Goal: Obtain resource: Download file/media

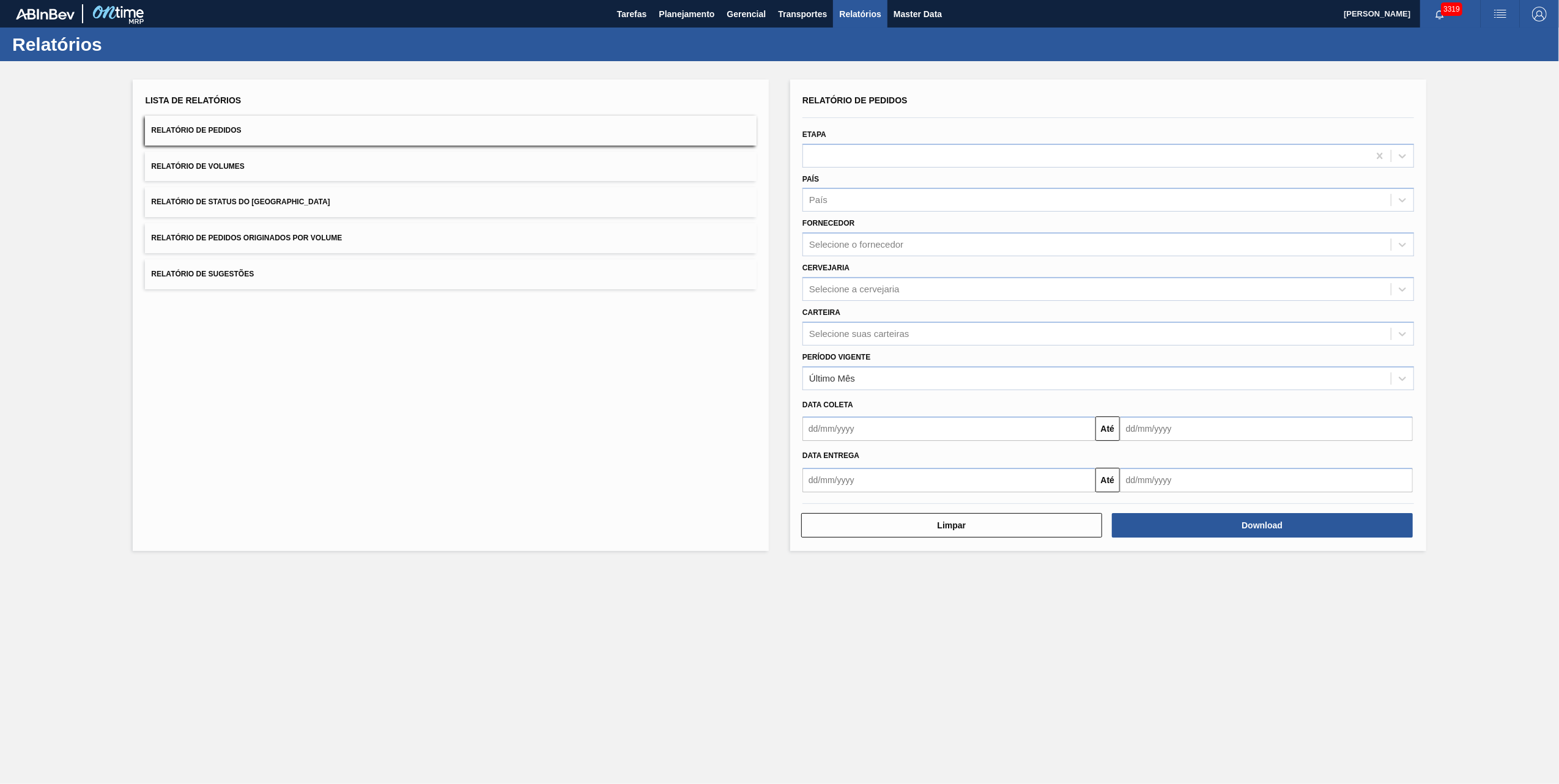
click at [377, 238] on button "Relatório de Pedidos Originados por Volume" at bounding box center [450, 237] width 611 height 30
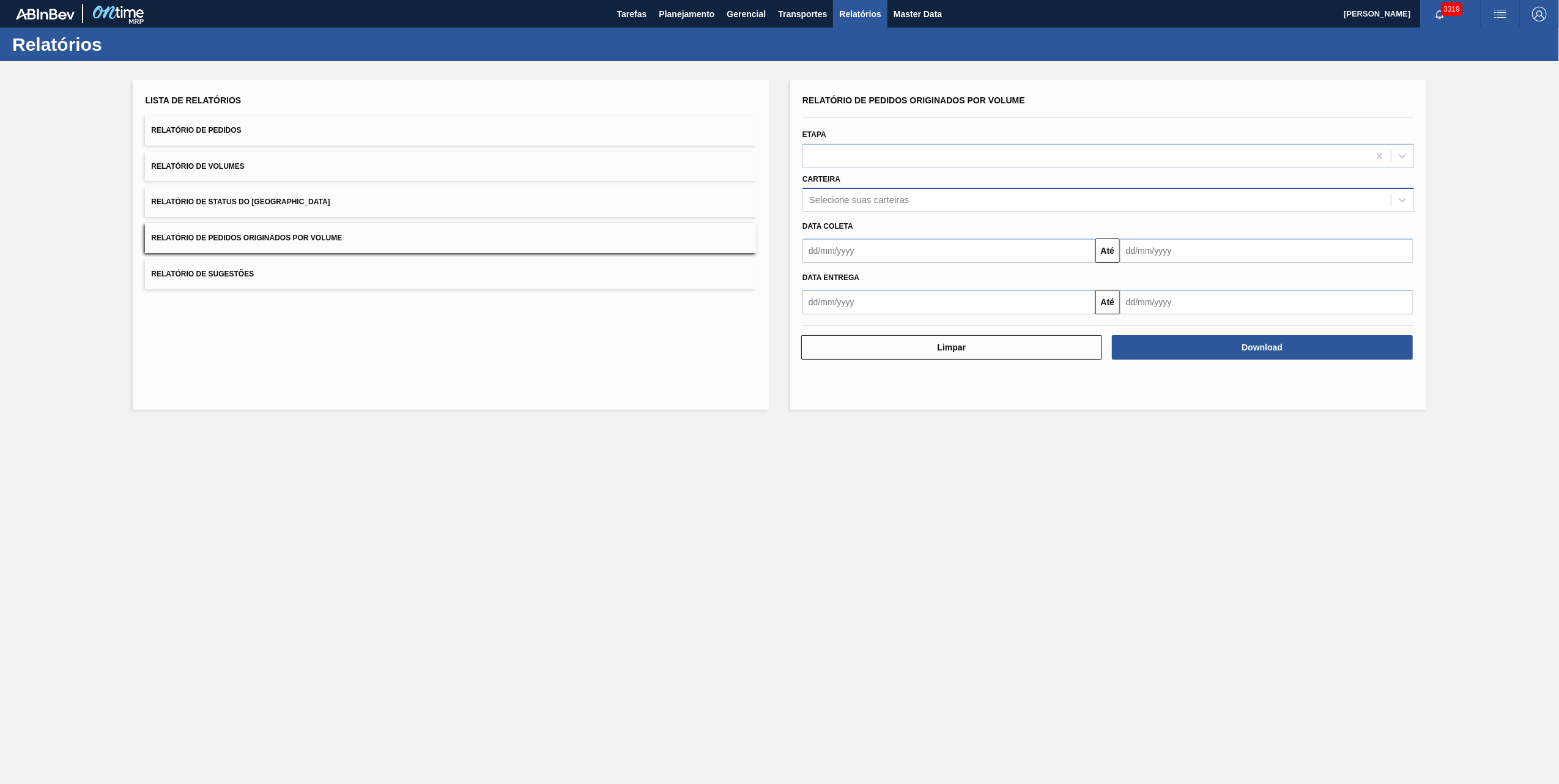
click at [857, 194] on div "Selecione suas carteiras" at bounding box center [1097, 200] width 587 height 18
type input "vidro"
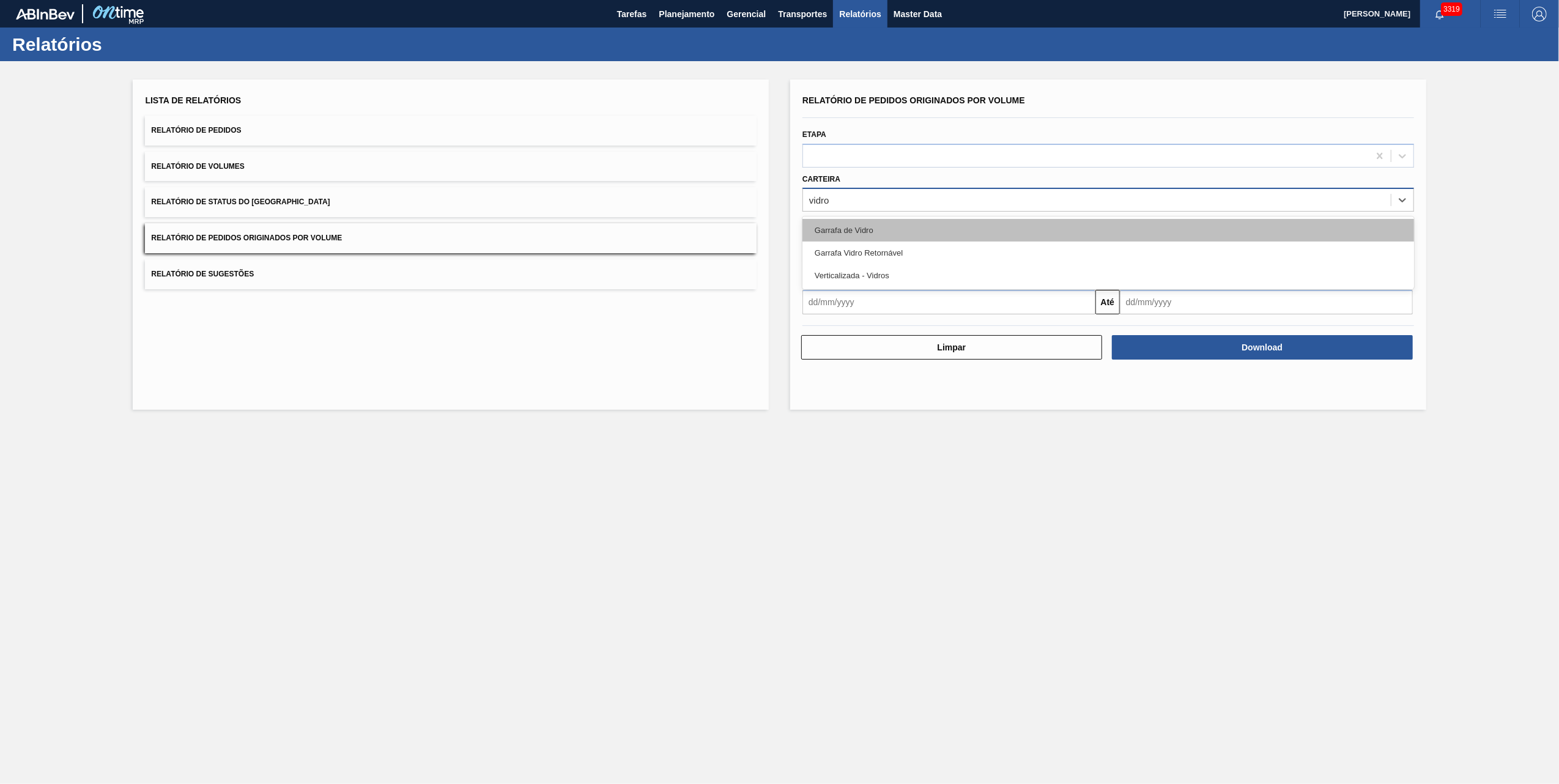
click at [863, 224] on div "Garrafa de Vidro" at bounding box center [1108, 230] width 611 height 23
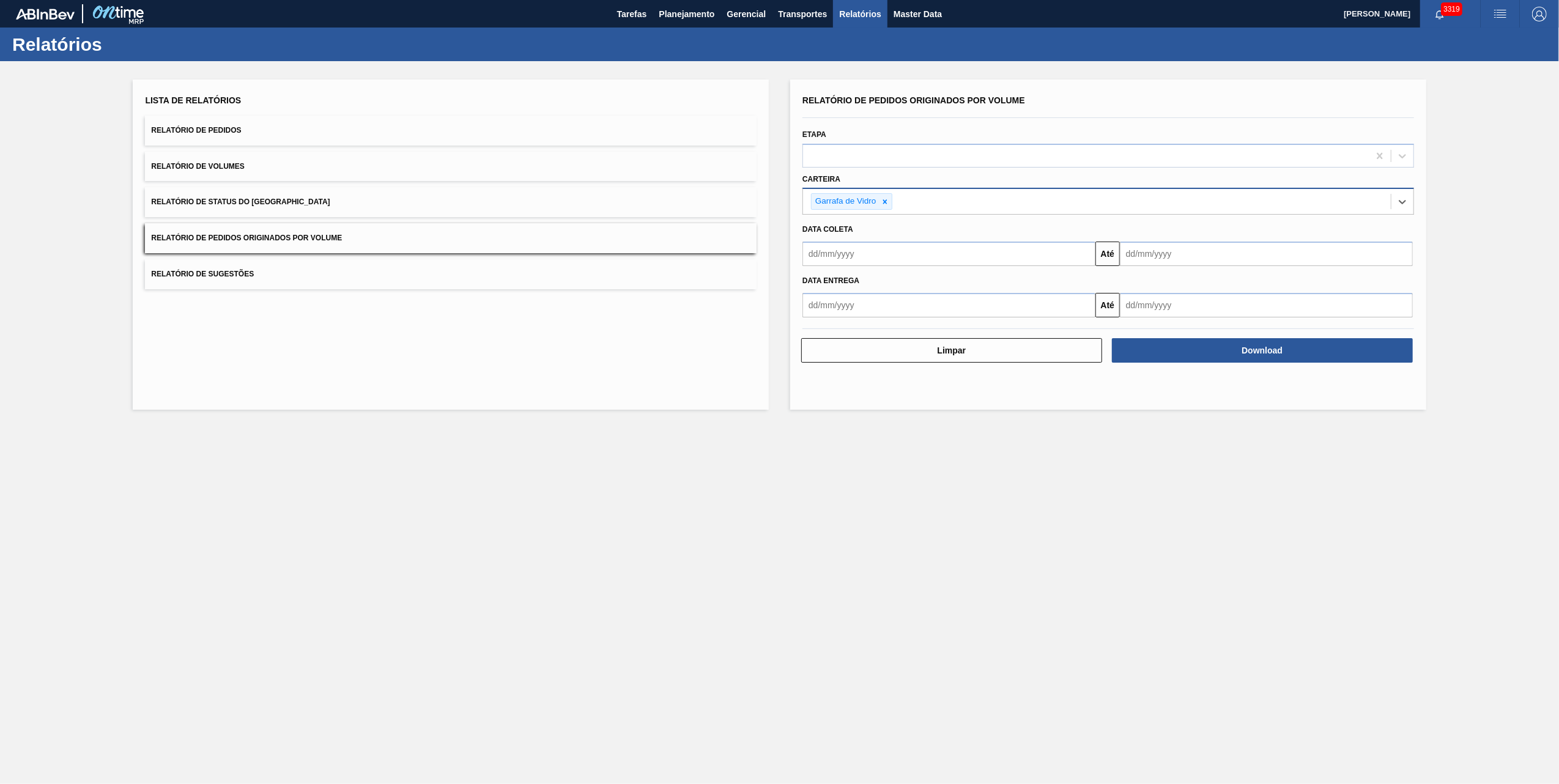
click at [886, 255] on input "text" at bounding box center [949, 254] width 293 height 25
type input "[DATE]"
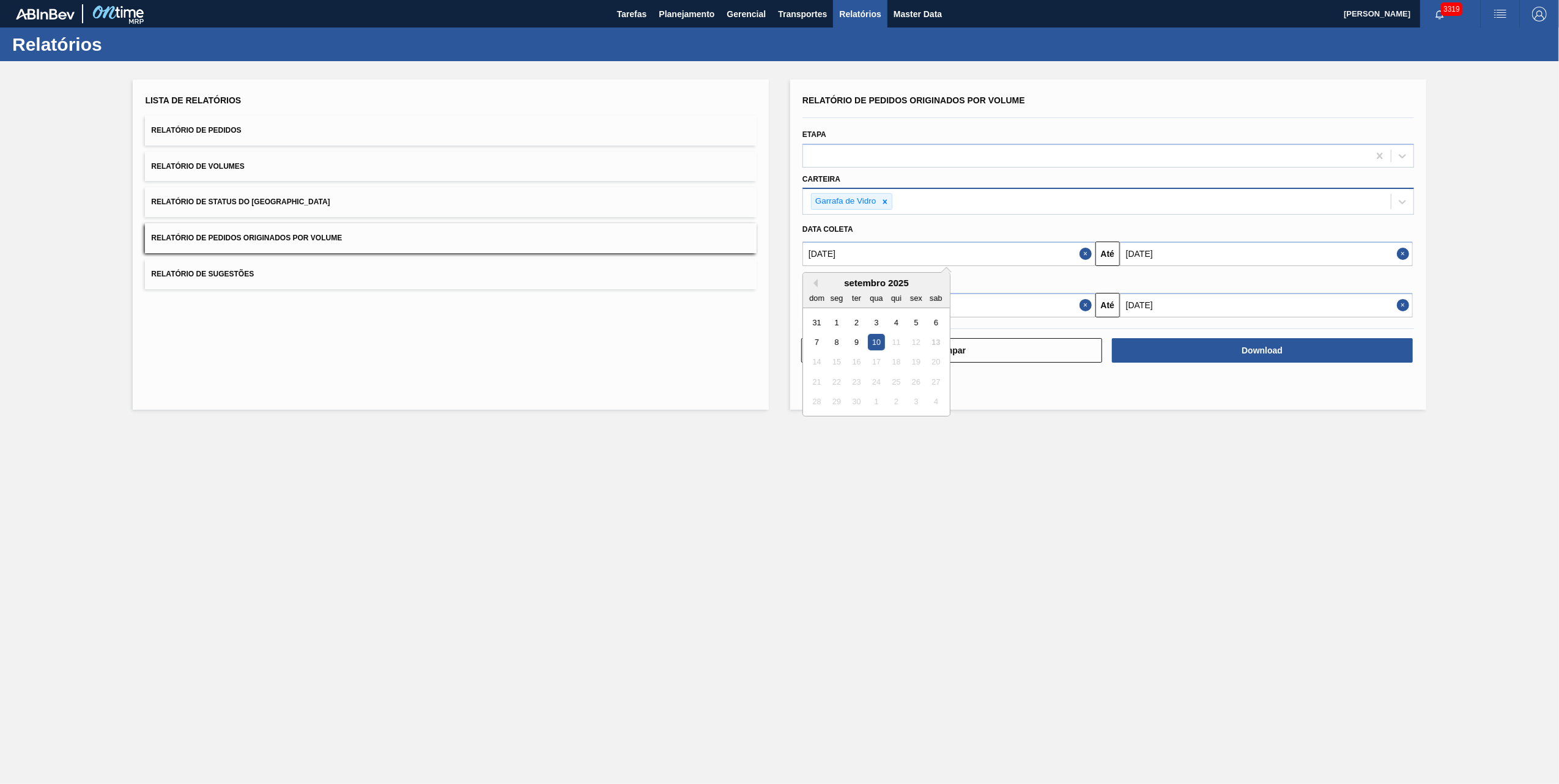
click at [1217, 253] on input "[DATE]" at bounding box center [1266, 254] width 293 height 25
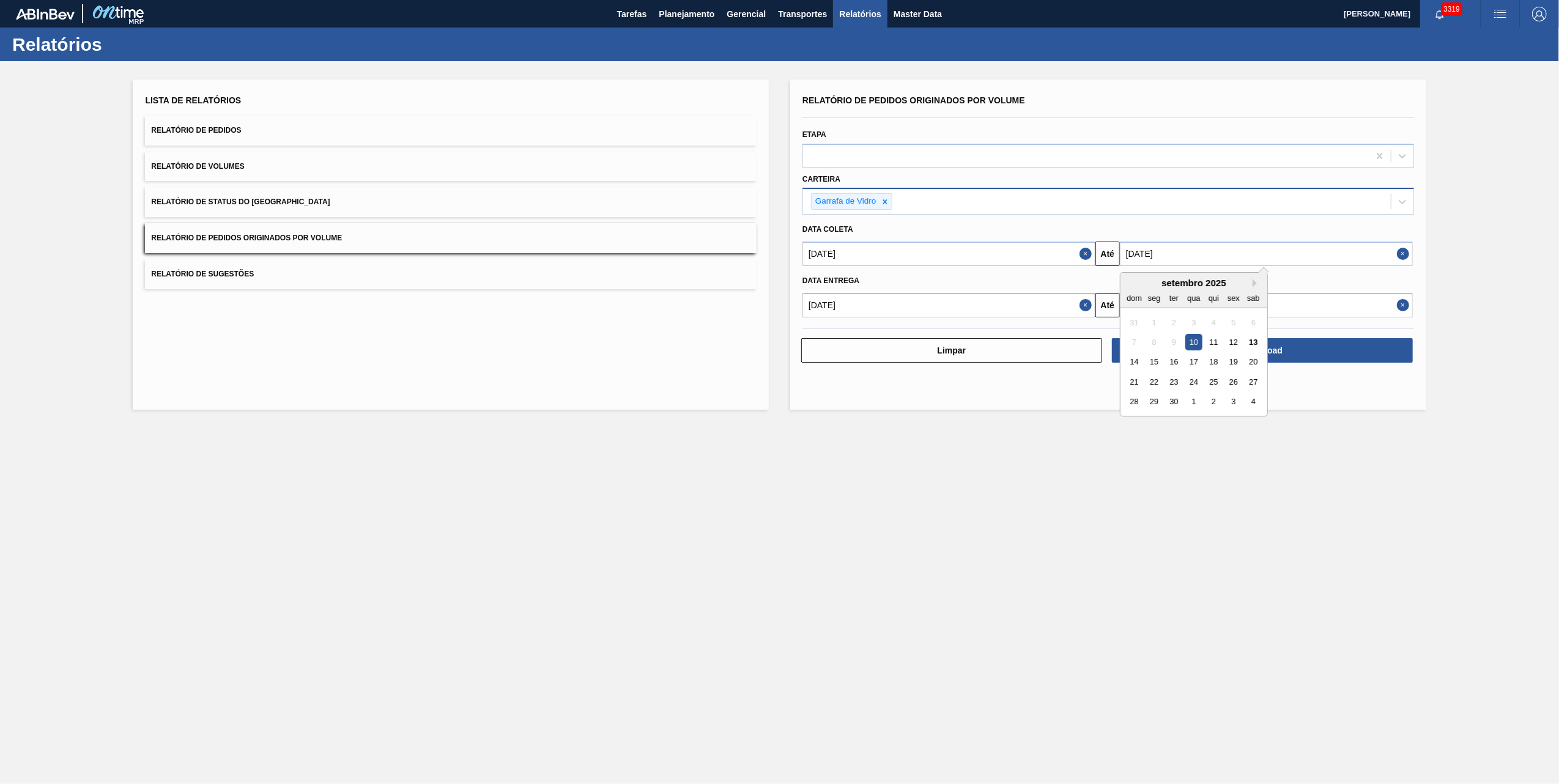
click at [918, 497] on main "Tarefas Planejamento Gerencial Transportes Relatórios Master Data [PERSON_NAME]…" at bounding box center [779, 392] width 1559 height 784
click at [1097, 306] on button "Até" at bounding box center [1107, 305] width 25 height 25
click at [1084, 300] on button "Close" at bounding box center [1087, 305] width 16 height 25
click at [1402, 308] on button "Close" at bounding box center [1405, 305] width 16 height 25
click at [1255, 246] on input "[DATE]" at bounding box center [1266, 254] width 293 height 25
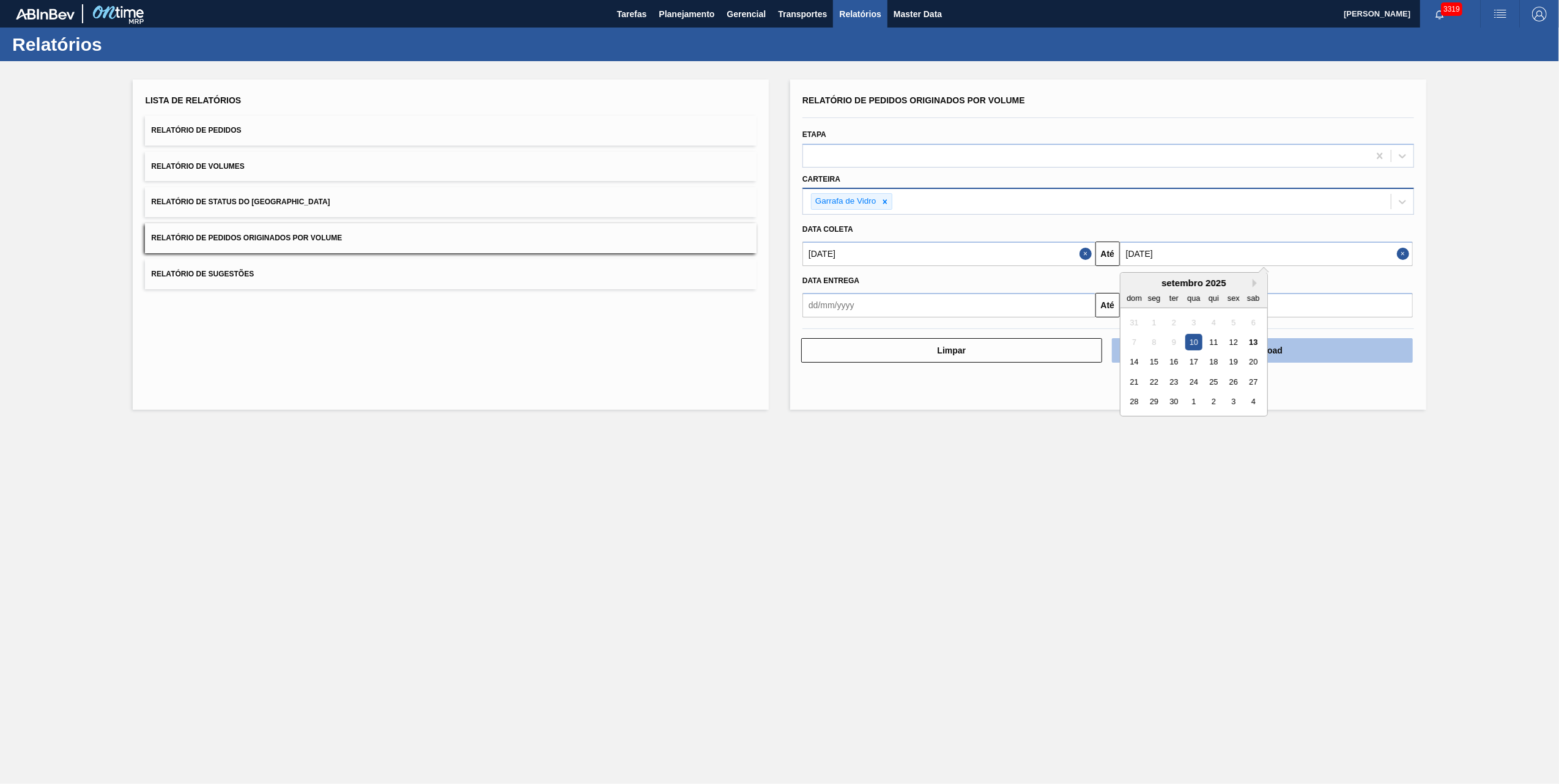
click at [1131, 356] on div "14" at bounding box center [1133, 362] width 16 height 16
type input "[DATE]"
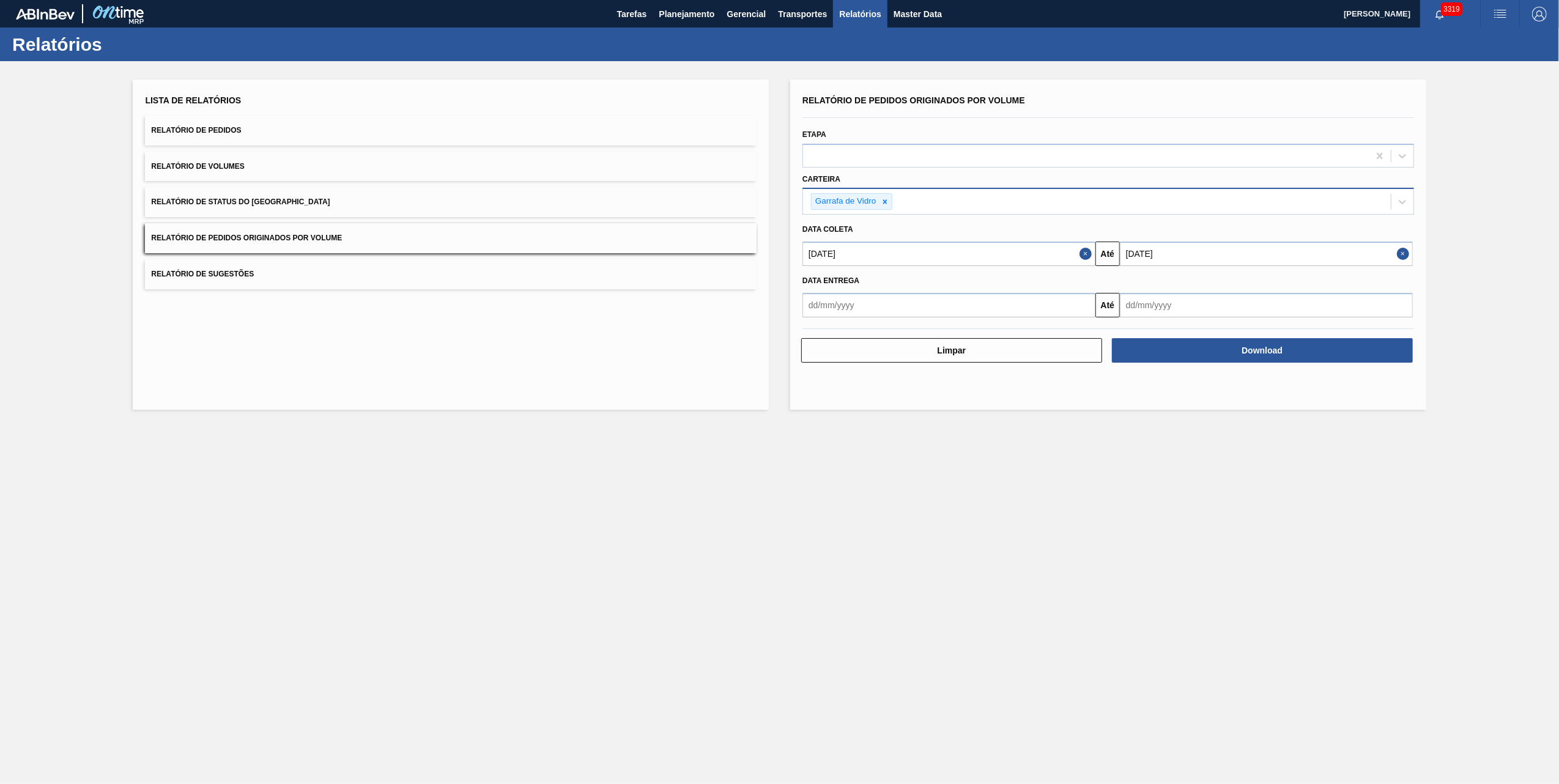
click at [1154, 424] on div "Lista de Relatórios Relatório de Pedidos Relatório de Volumes Relatório de Stat…" at bounding box center [779, 243] width 1559 height 363
click at [1086, 252] on button "Close" at bounding box center [1087, 254] width 16 height 25
click at [1077, 247] on input "text" at bounding box center [949, 254] width 293 height 25
click at [817, 284] on div "setembro 2025" at bounding box center [876, 283] width 146 height 10
click at [835, 320] on div "1" at bounding box center [836, 322] width 16 height 16
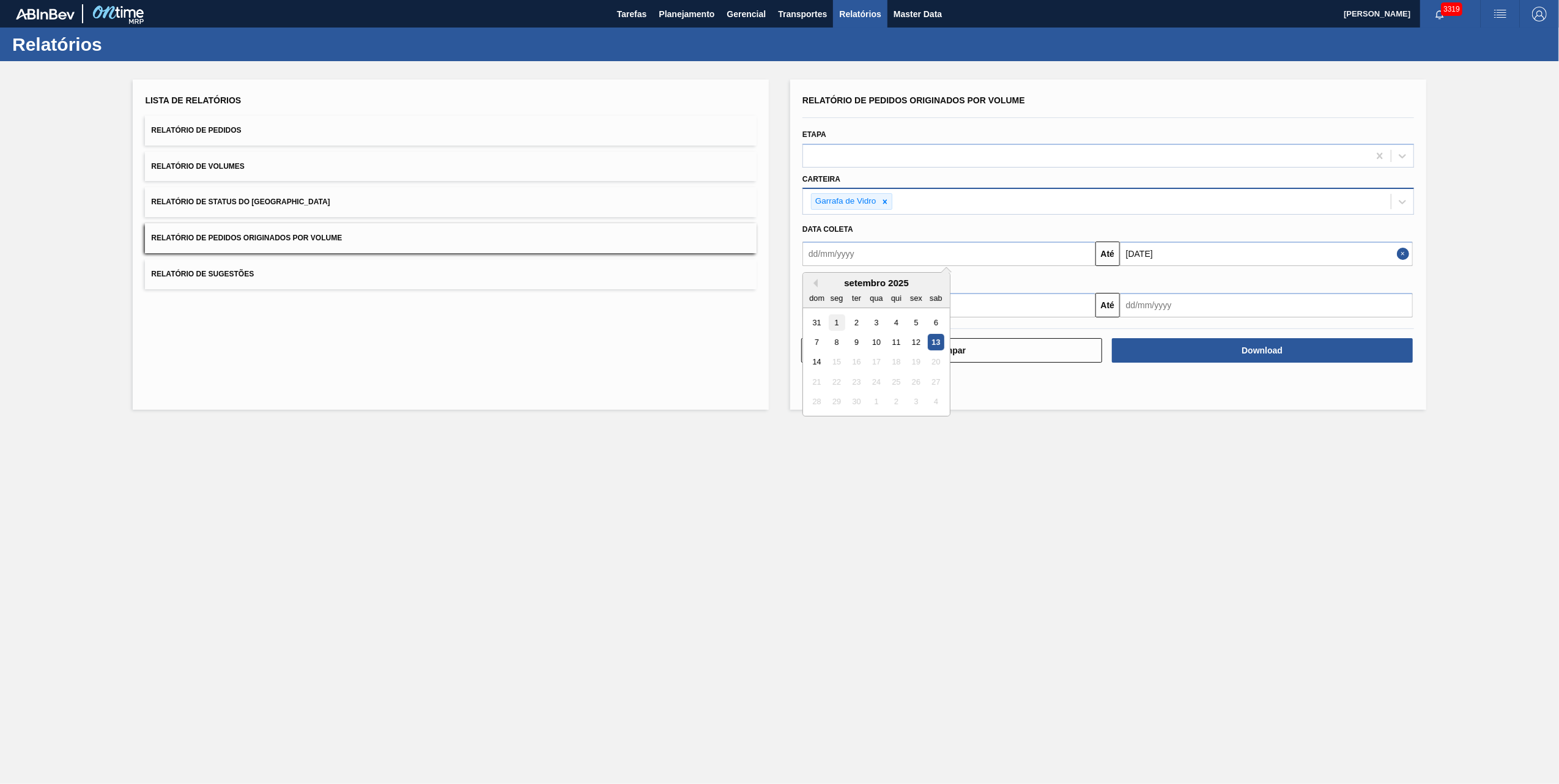
type input "[DATE]"
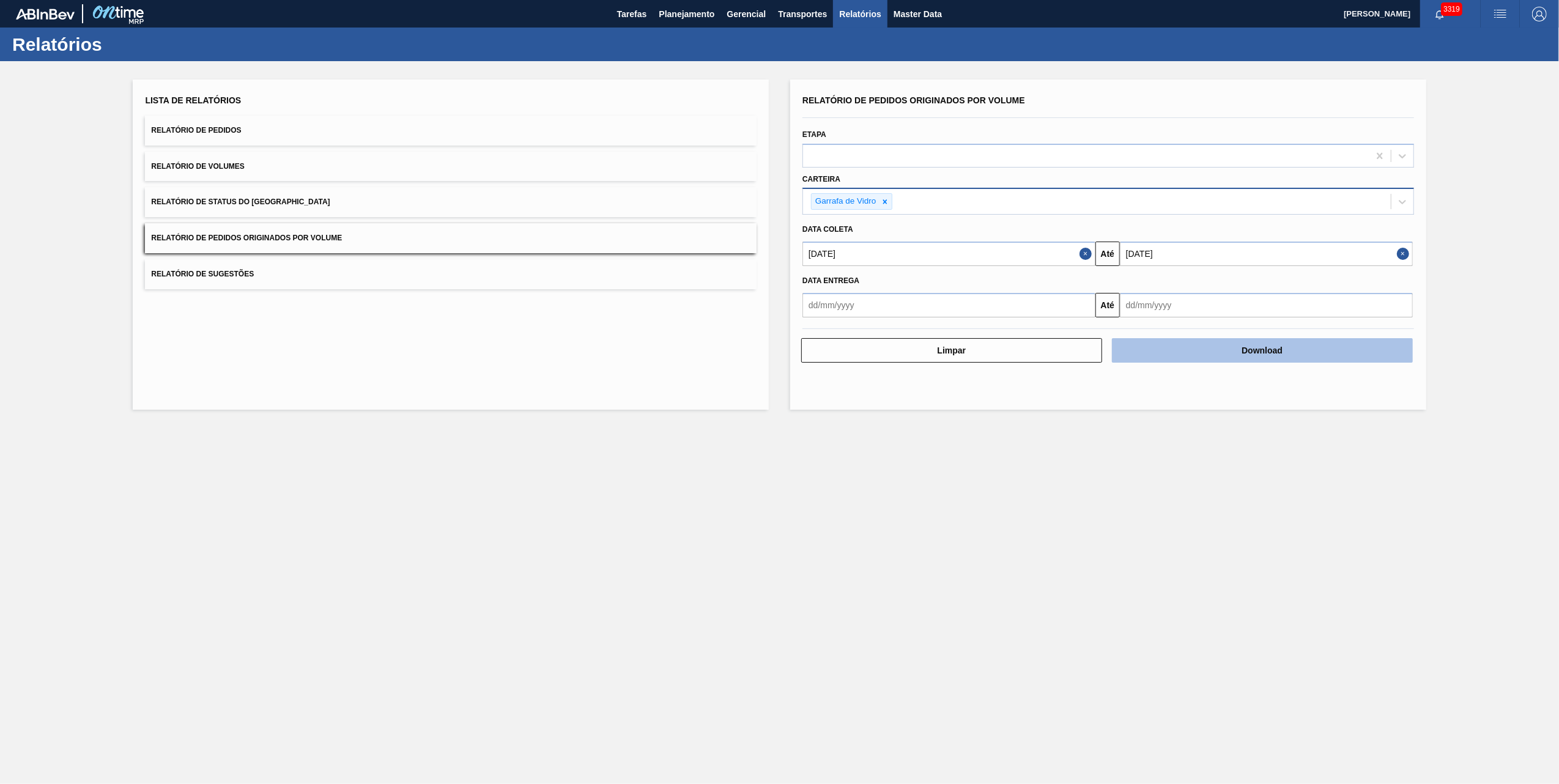
click at [1252, 347] on button "Download" at bounding box center [1262, 350] width 301 height 25
click at [691, 10] on span "Planejamento" at bounding box center [686, 14] width 55 height 14
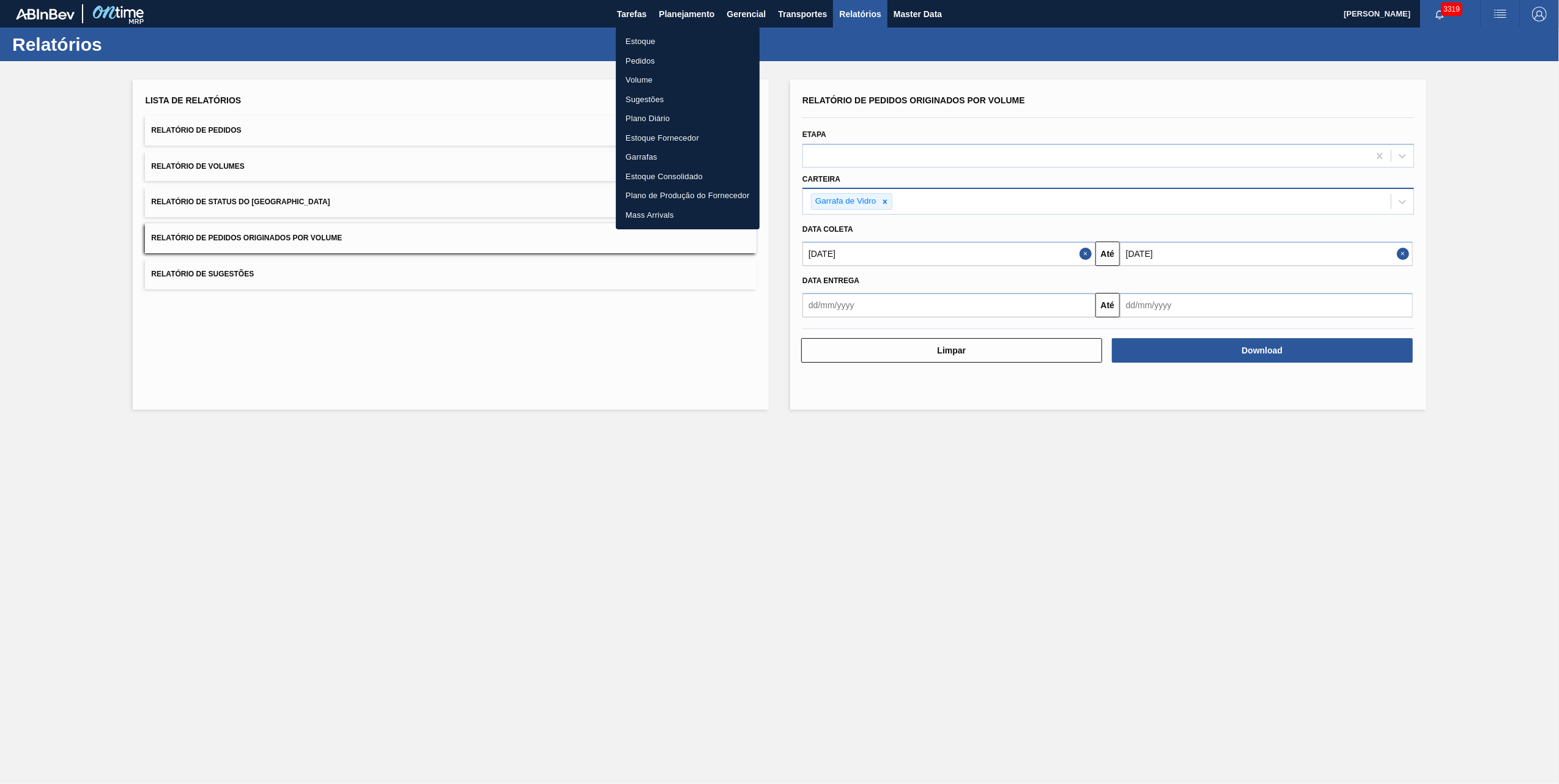
click at [641, 55] on li "Pedidos" at bounding box center [687, 60] width 144 height 20
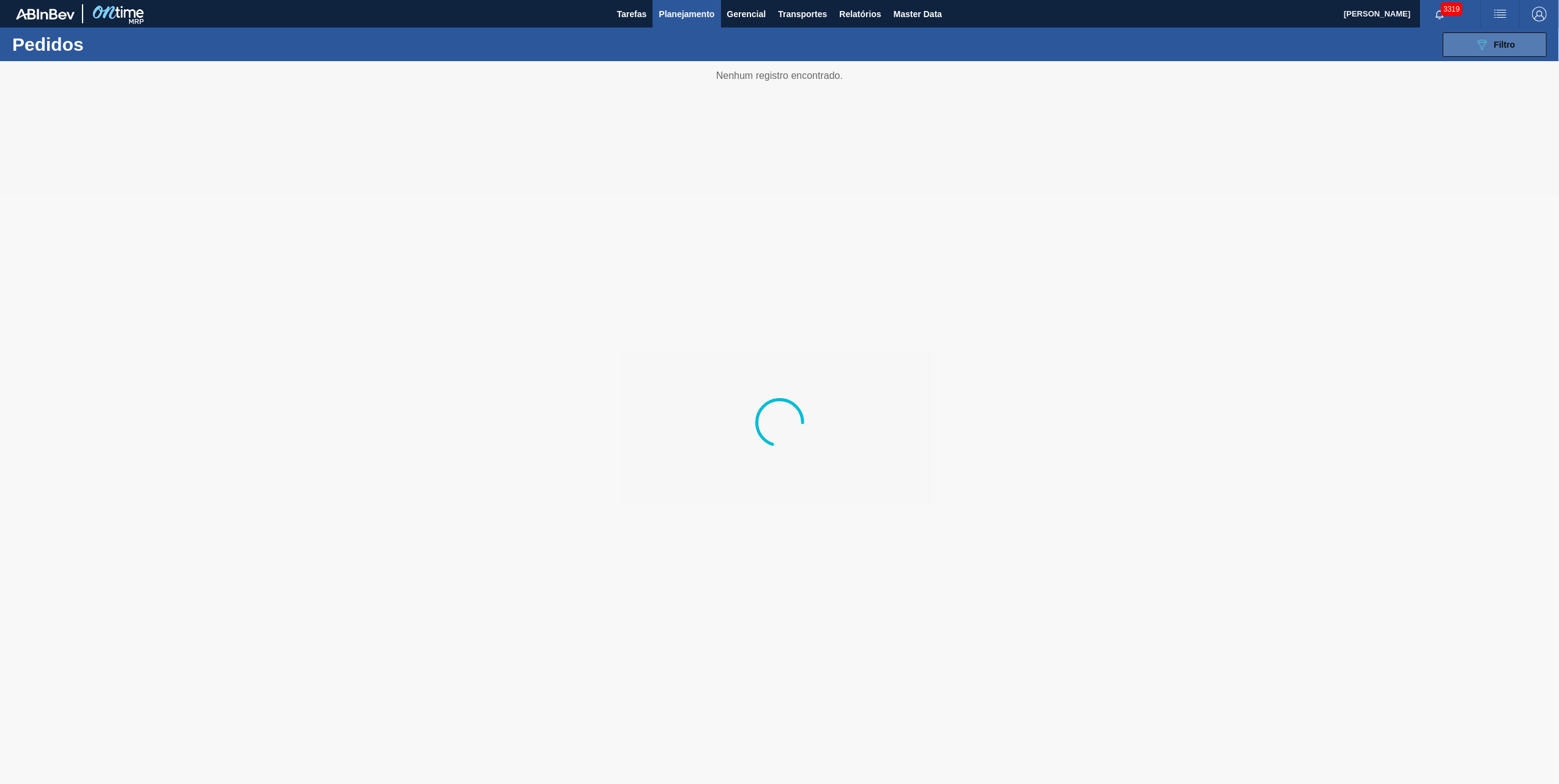
click at [1505, 44] on span "Filtro" at bounding box center [1505, 44] width 21 height 9
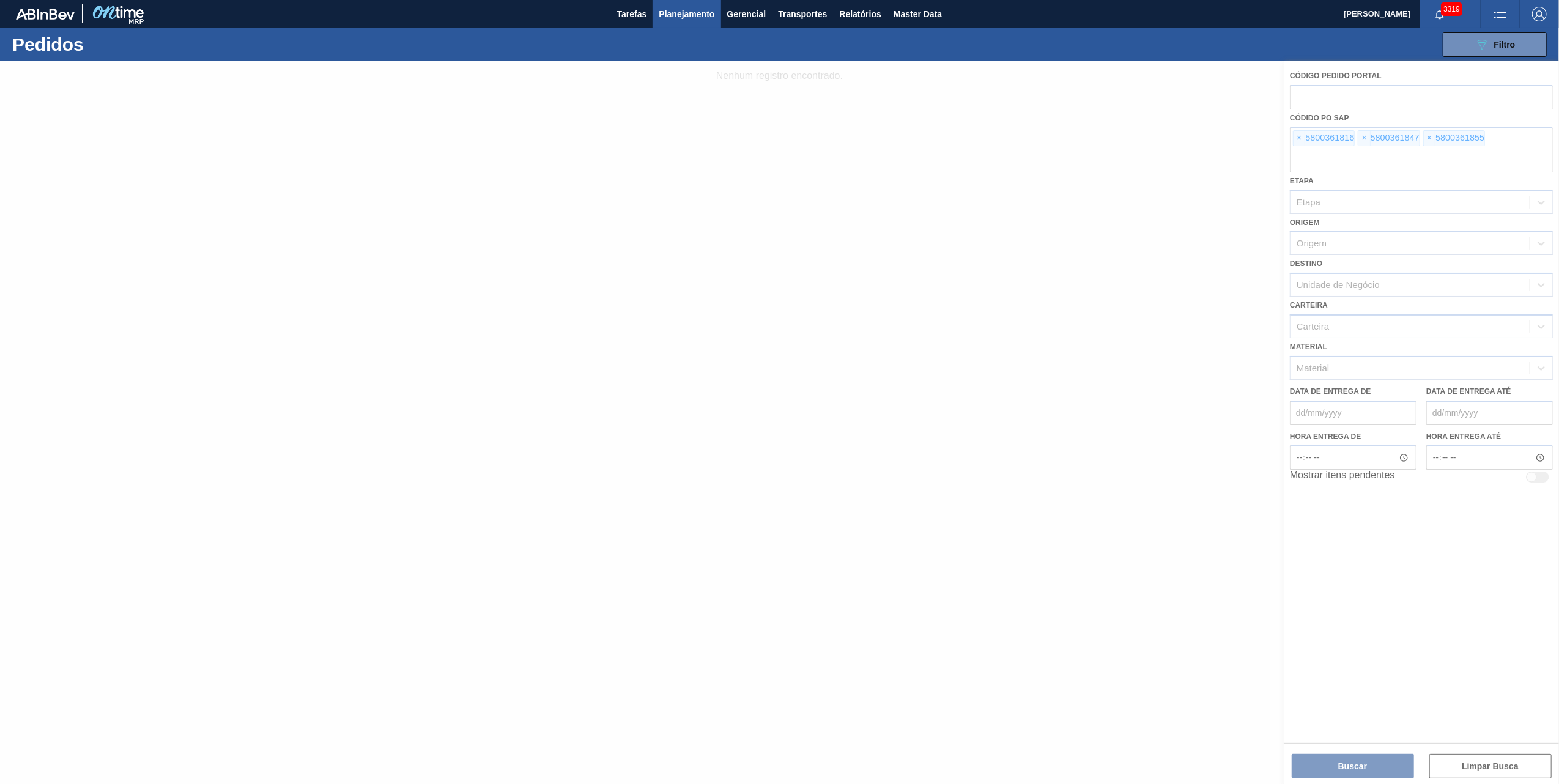
click at [1302, 142] on div at bounding box center [779, 422] width 1559 height 723
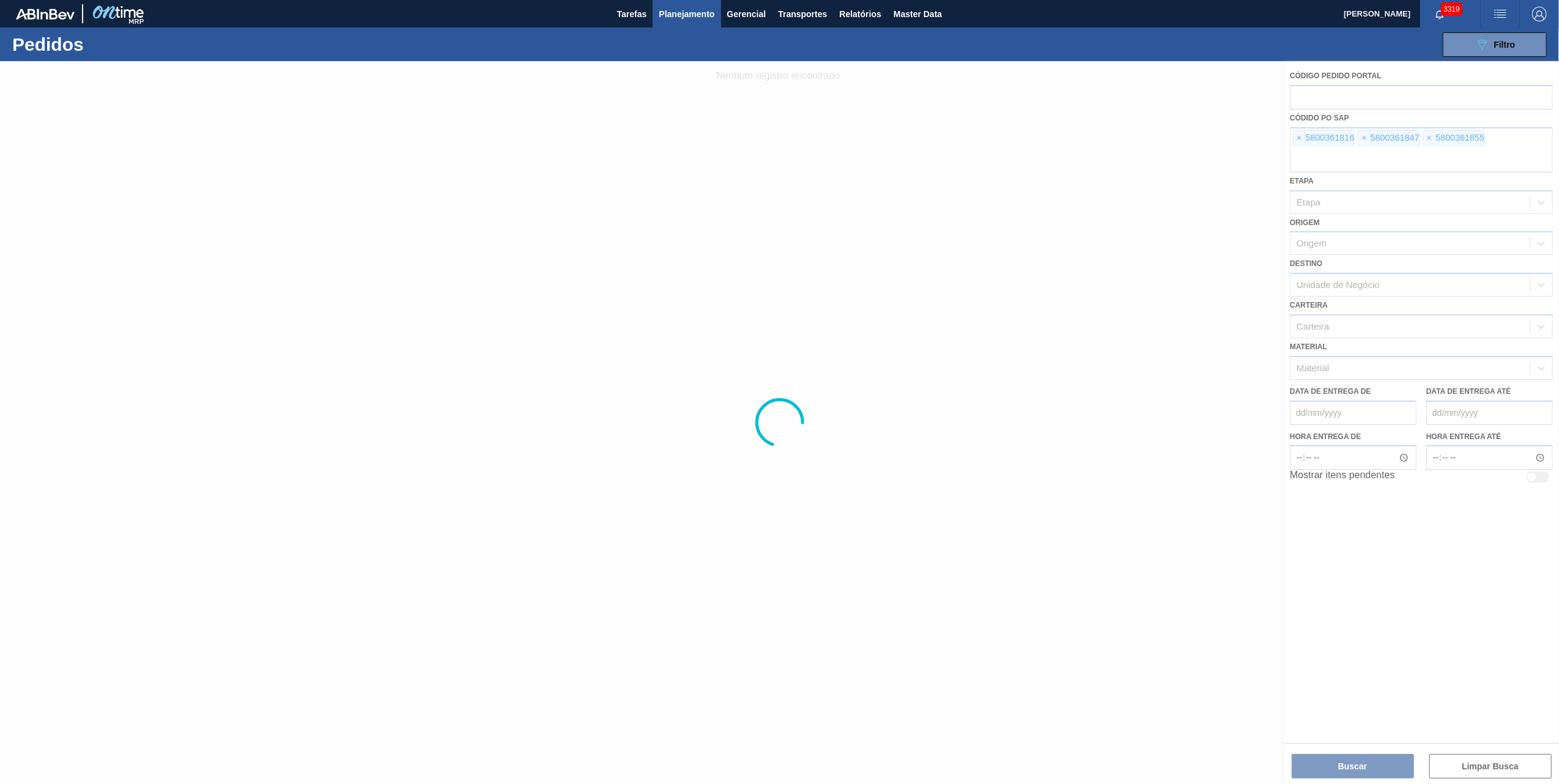
click at [1302, 142] on div at bounding box center [779, 422] width 1559 height 723
click at [1304, 137] on div at bounding box center [779, 422] width 1559 height 723
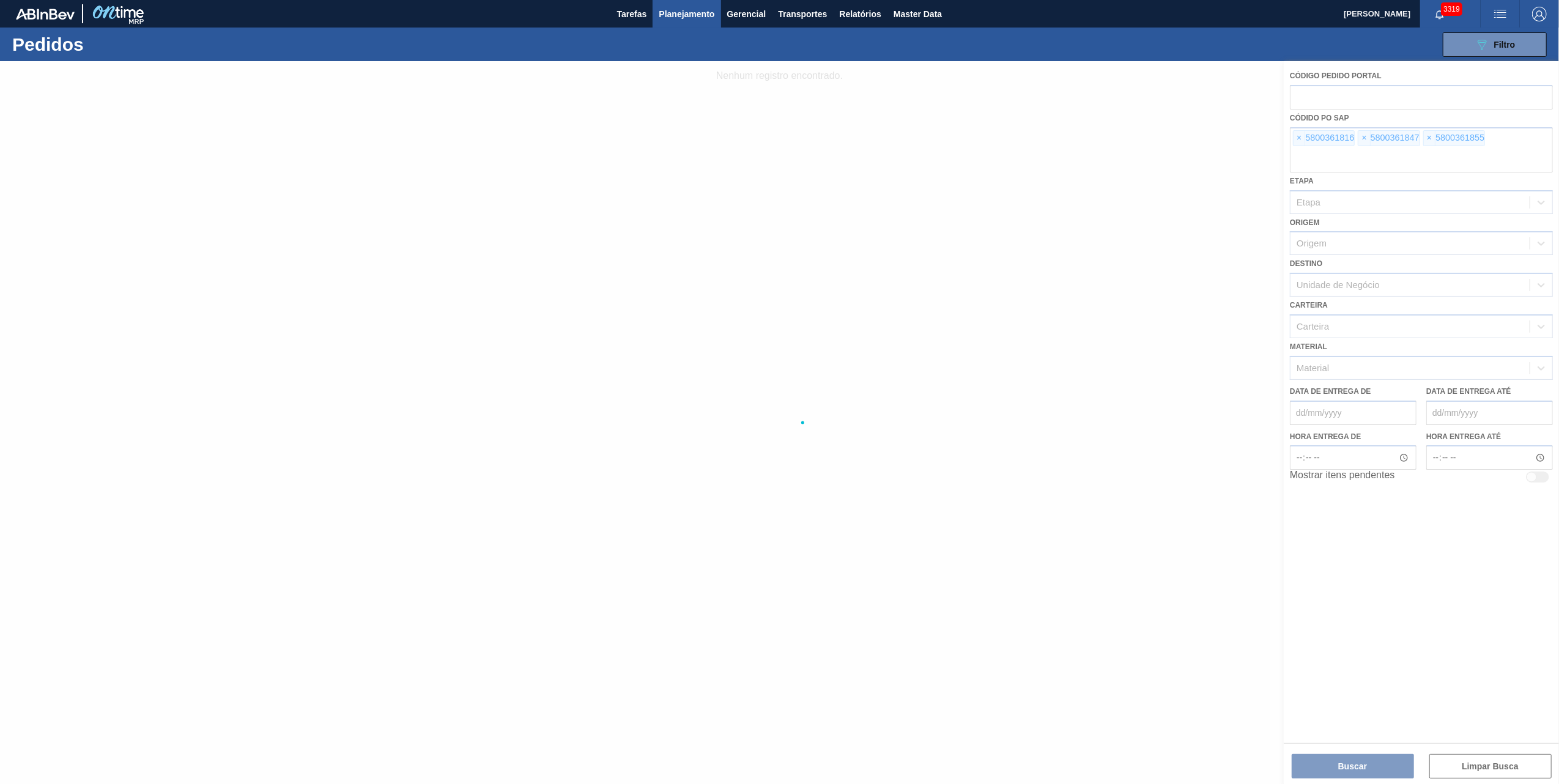
click at [1304, 137] on div at bounding box center [779, 422] width 1559 height 723
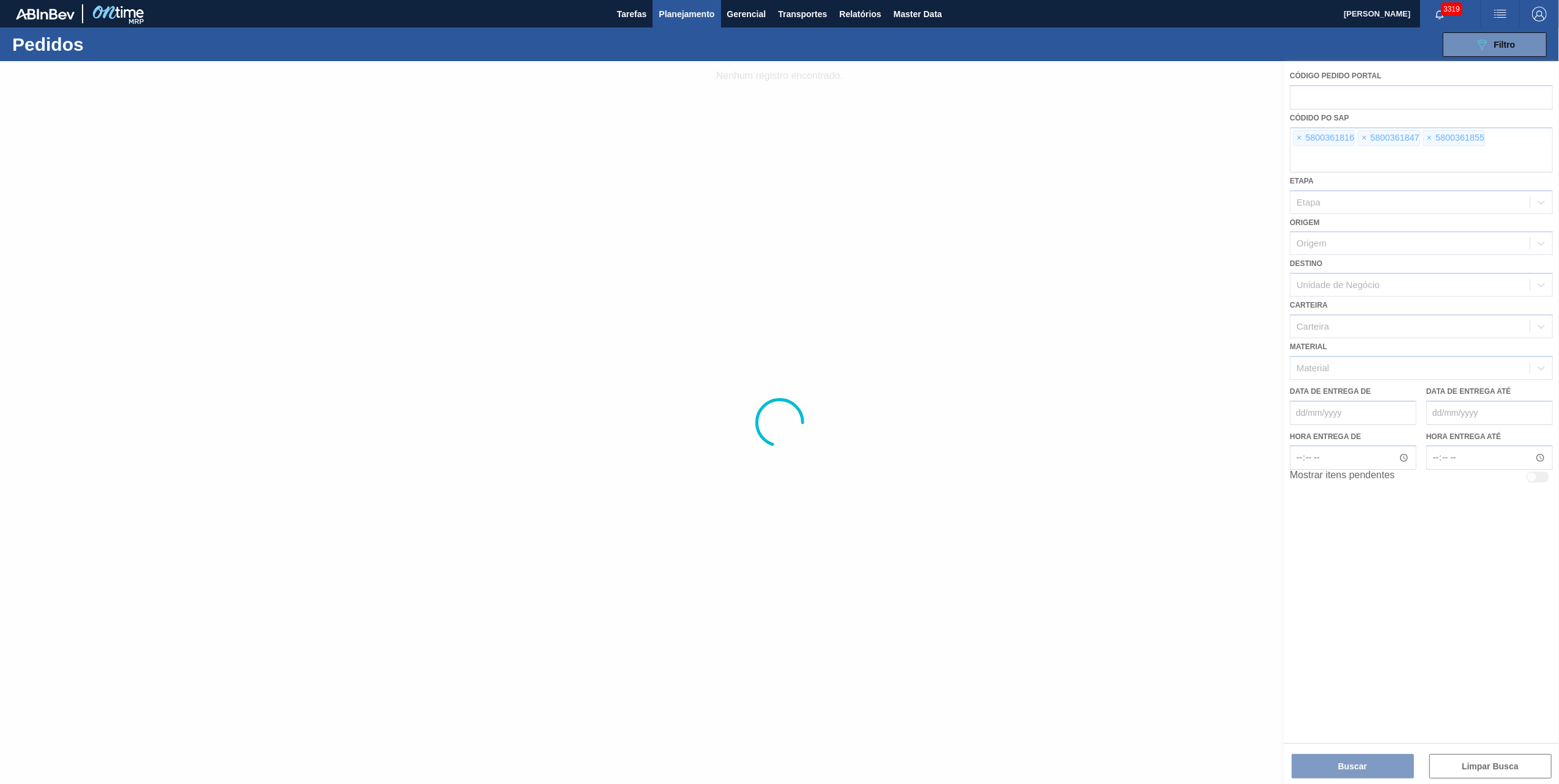
click at [1304, 137] on div at bounding box center [779, 422] width 1559 height 723
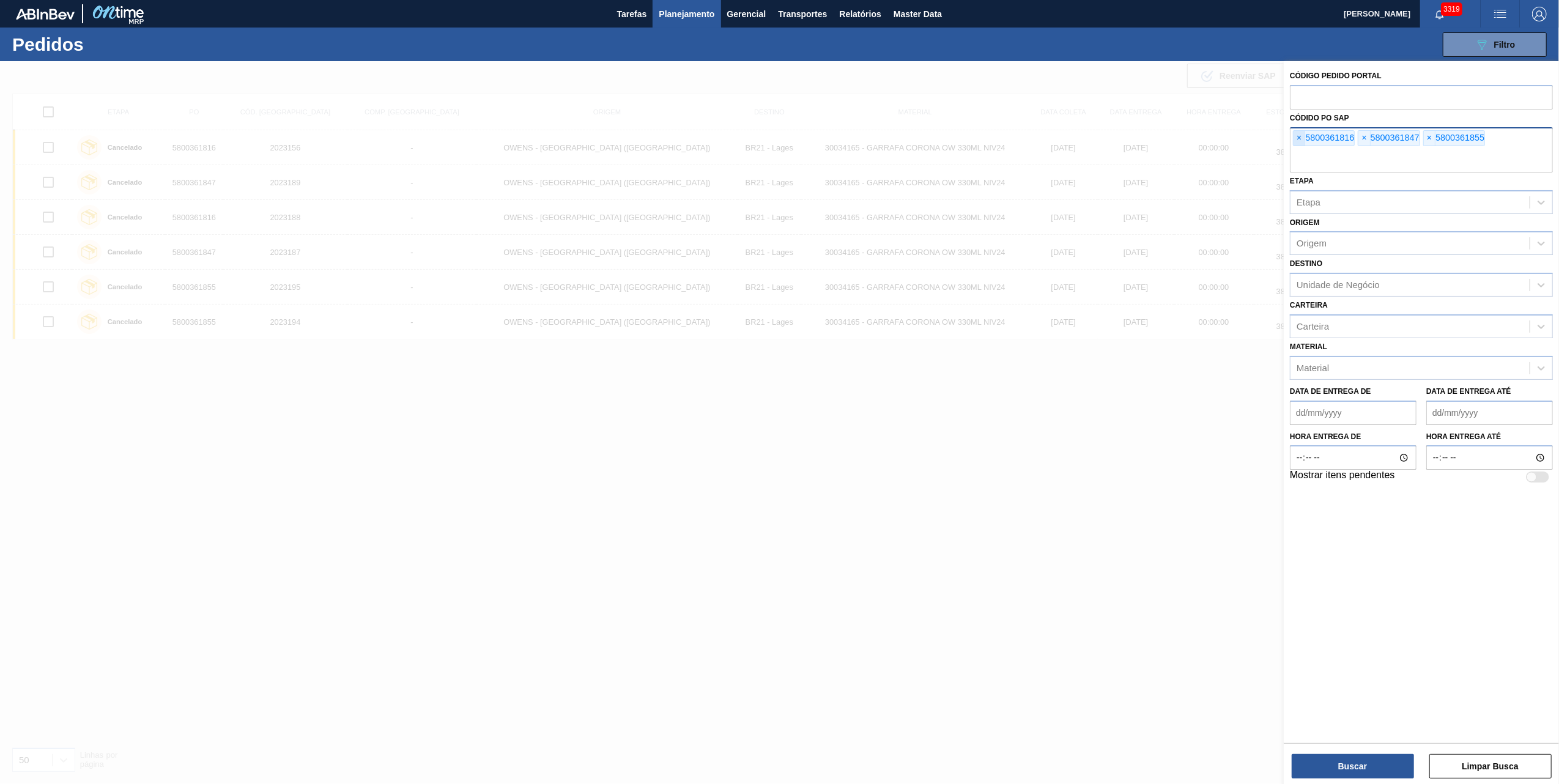
click at [1297, 138] on span "×" at bounding box center [1299, 138] width 12 height 14
click at [1297, 149] on input "text" at bounding box center [1421, 160] width 263 height 23
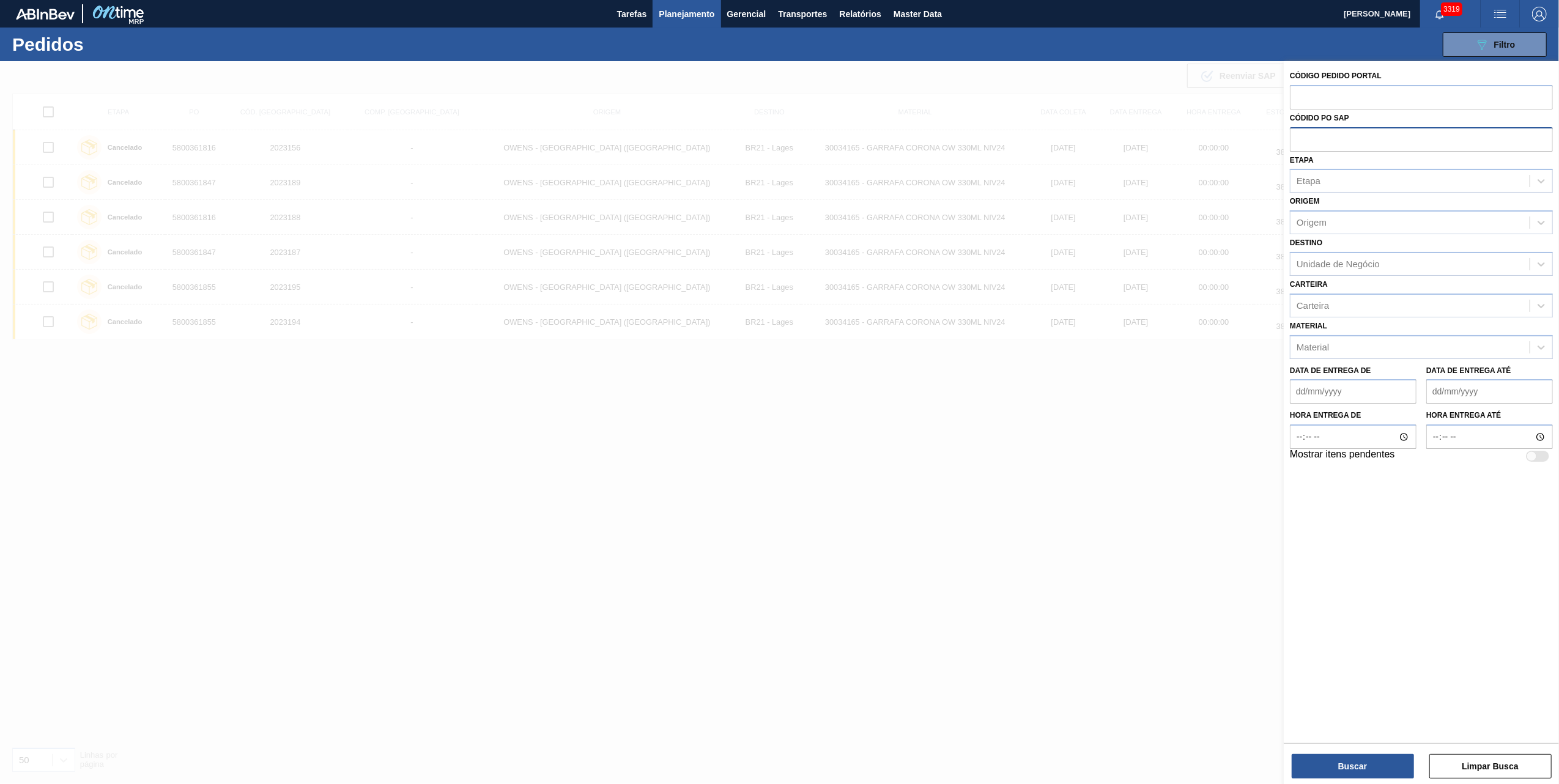
paste input "5800350291"
type input "5800350291"
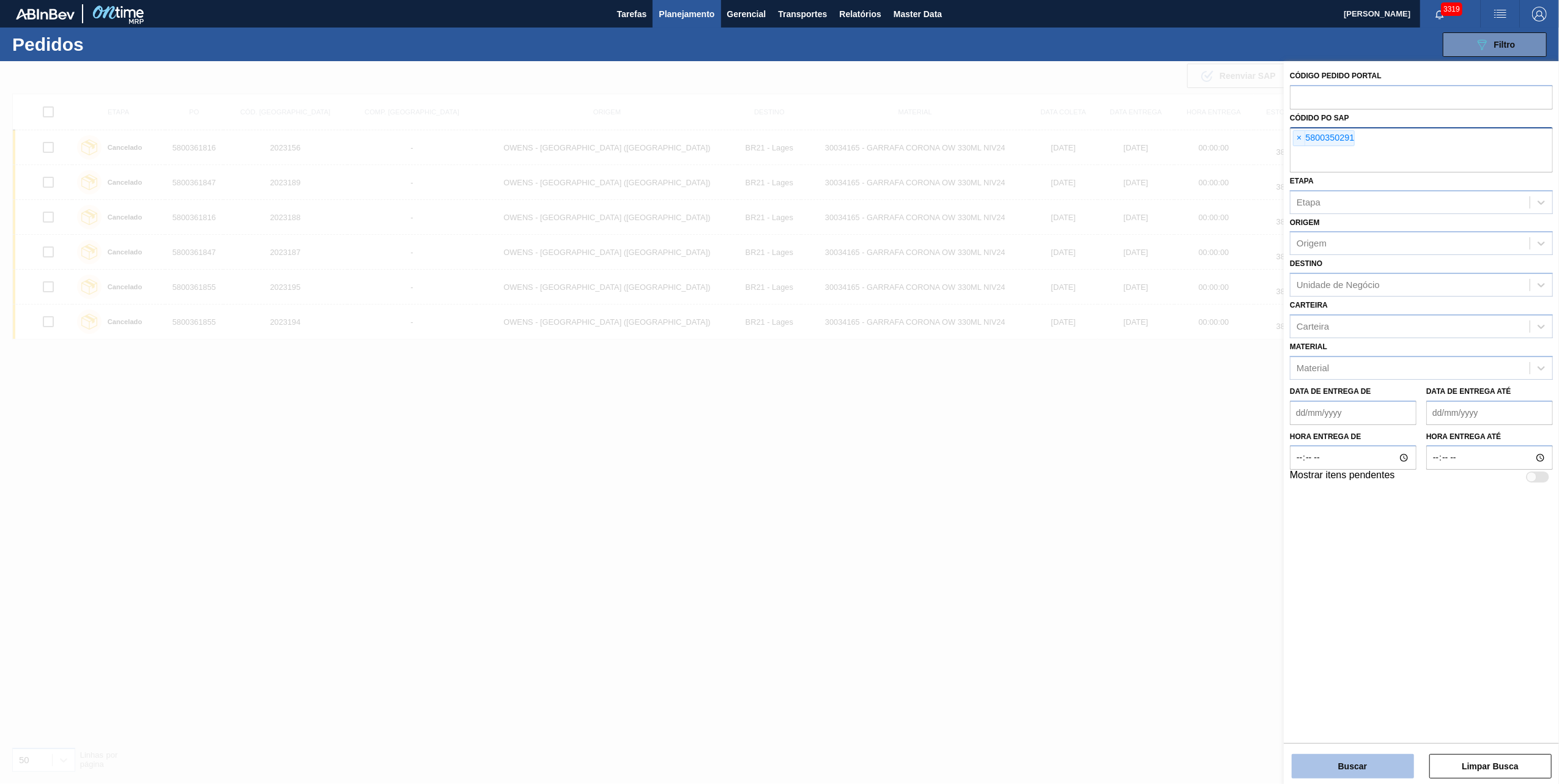
click at [1359, 778] on button "Buscar" at bounding box center [1353, 766] width 123 height 25
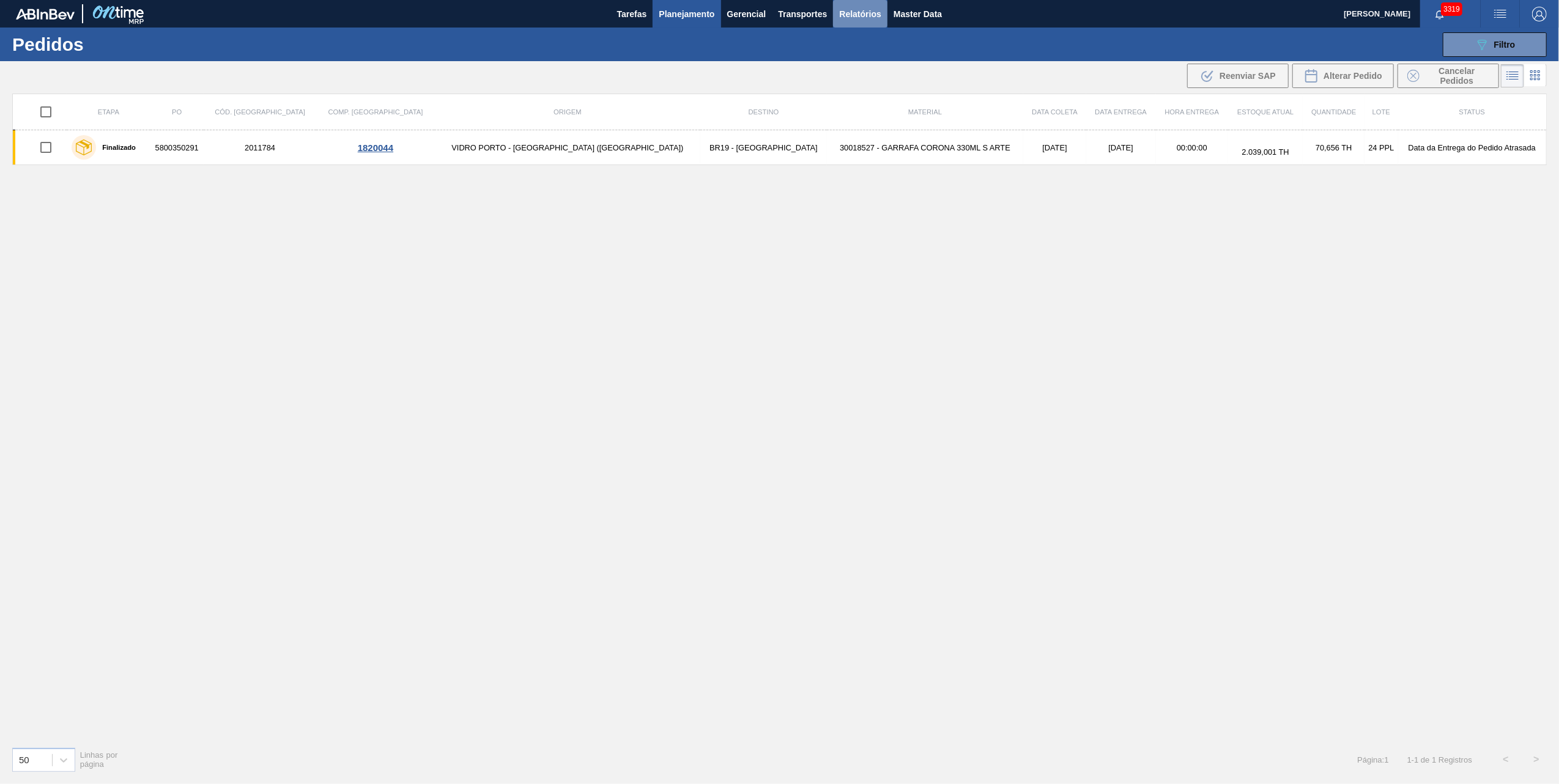
click at [845, 20] on span "Relatórios" at bounding box center [859, 14] width 42 height 14
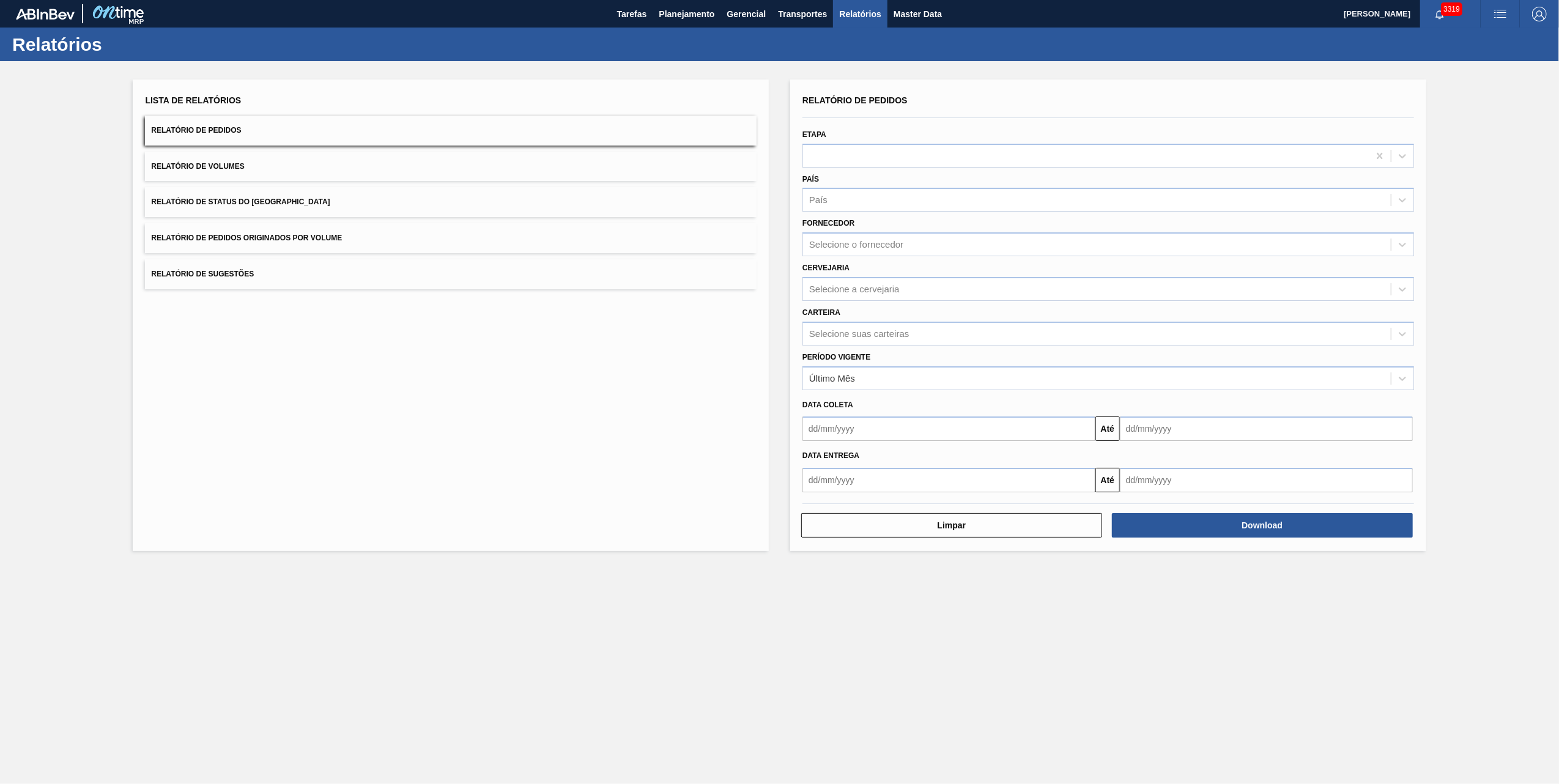
click at [303, 233] on span "Relatório de Pedidos Originados por Volume" at bounding box center [246, 237] width 191 height 9
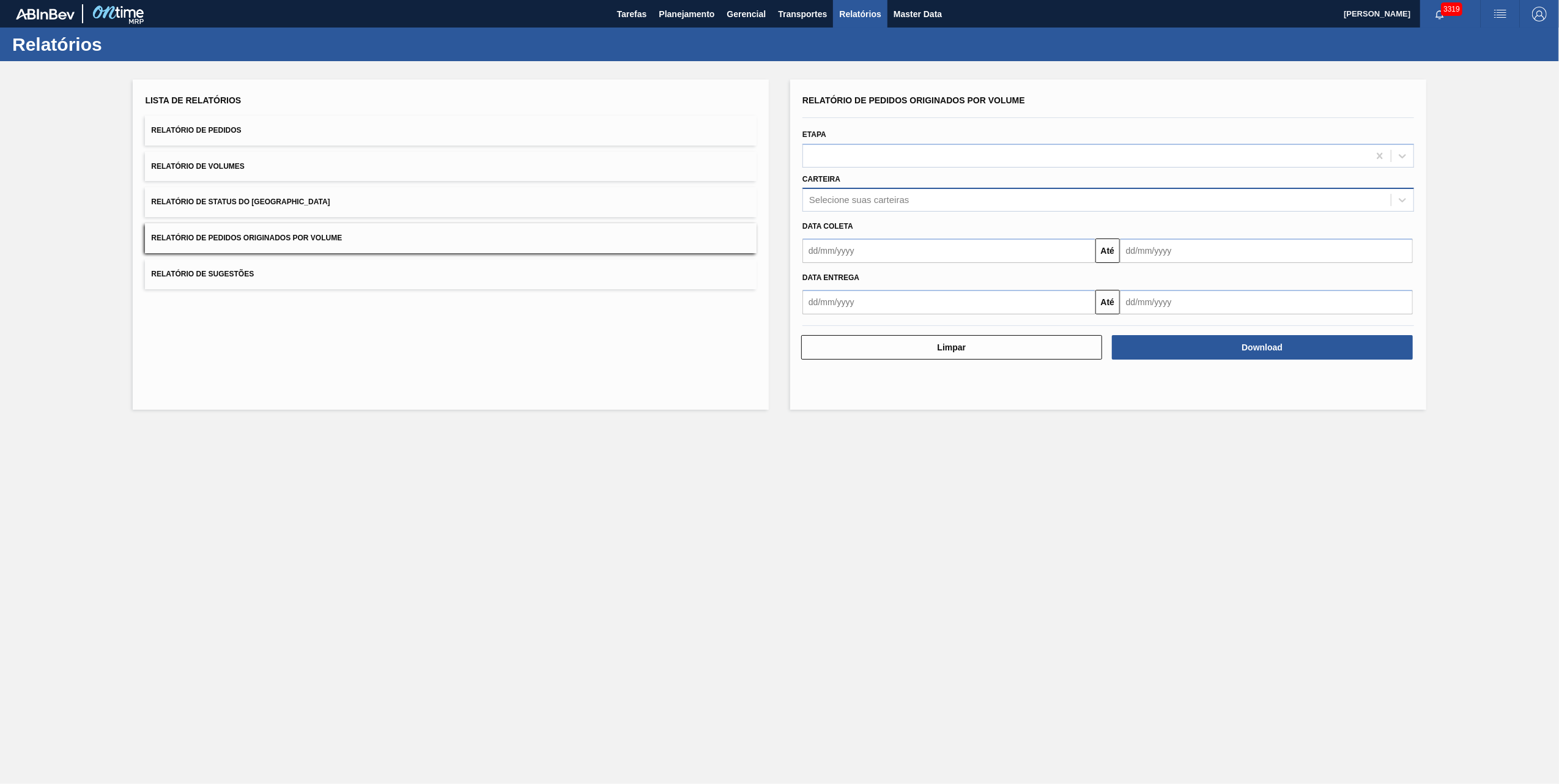
click at [849, 201] on div "Selecione suas carteiras" at bounding box center [858, 200] width 100 height 10
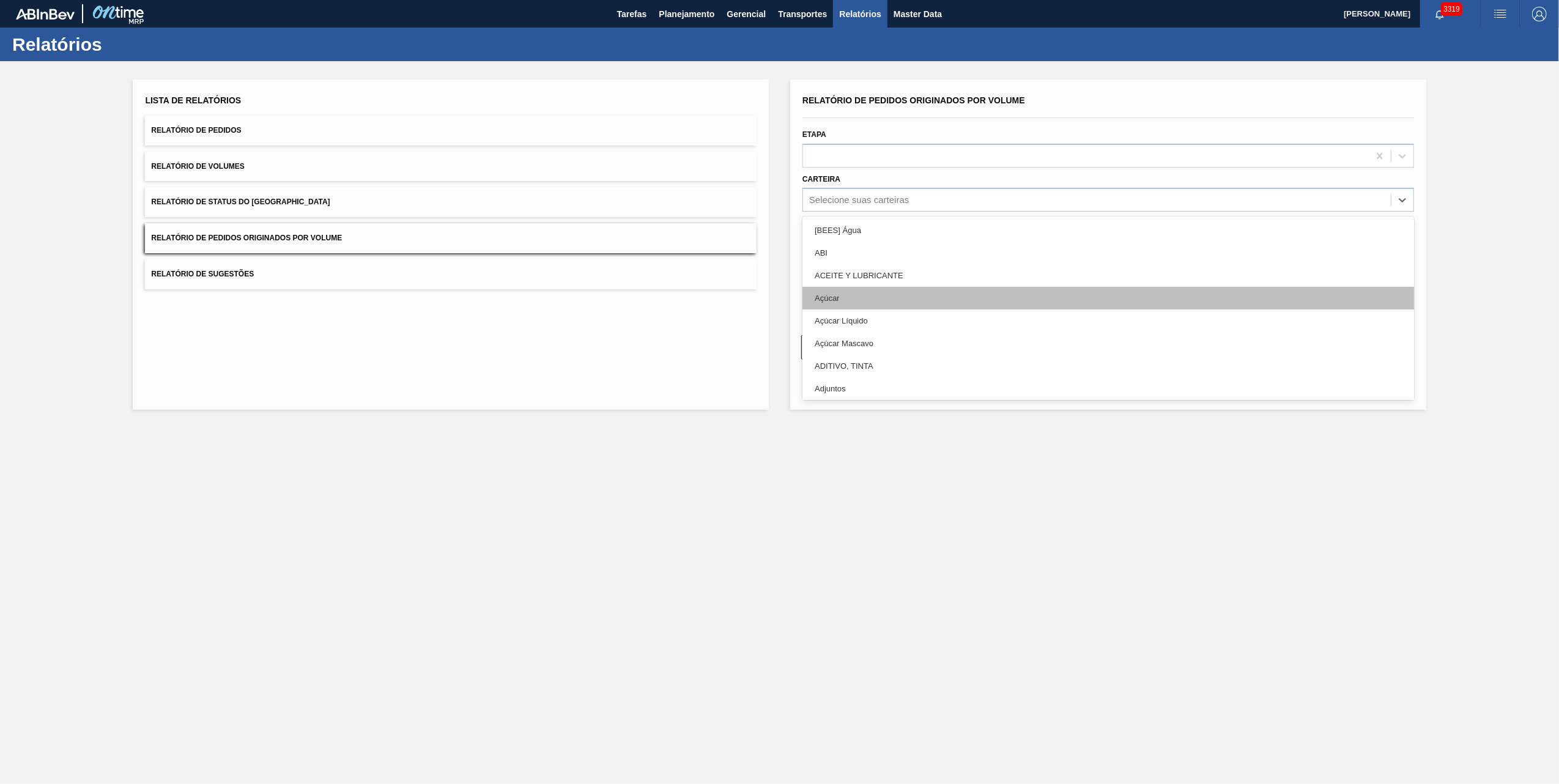
click at [837, 305] on div "Açúcar" at bounding box center [1108, 298] width 611 height 23
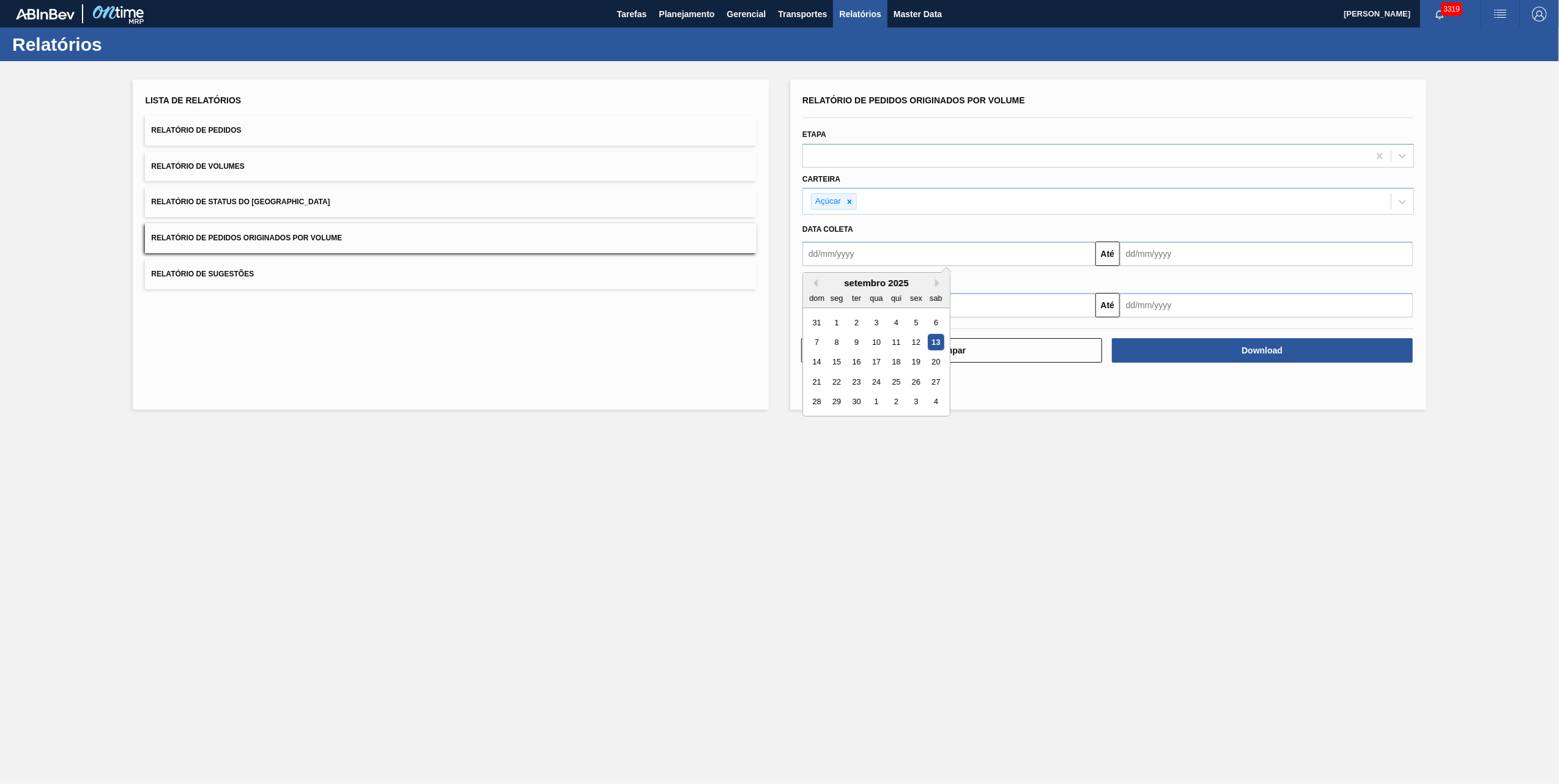
click at [911, 250] on input "text" at bounding box center [949, 254] width 293 height 25
click at [838, 326] on div "1" at bounding box center [836, 322] width 16 height 16
type input "[DATE]"
click at [1180, 233] on div "Data coleta" at bounding box center [1109, 229] width 622 height 18
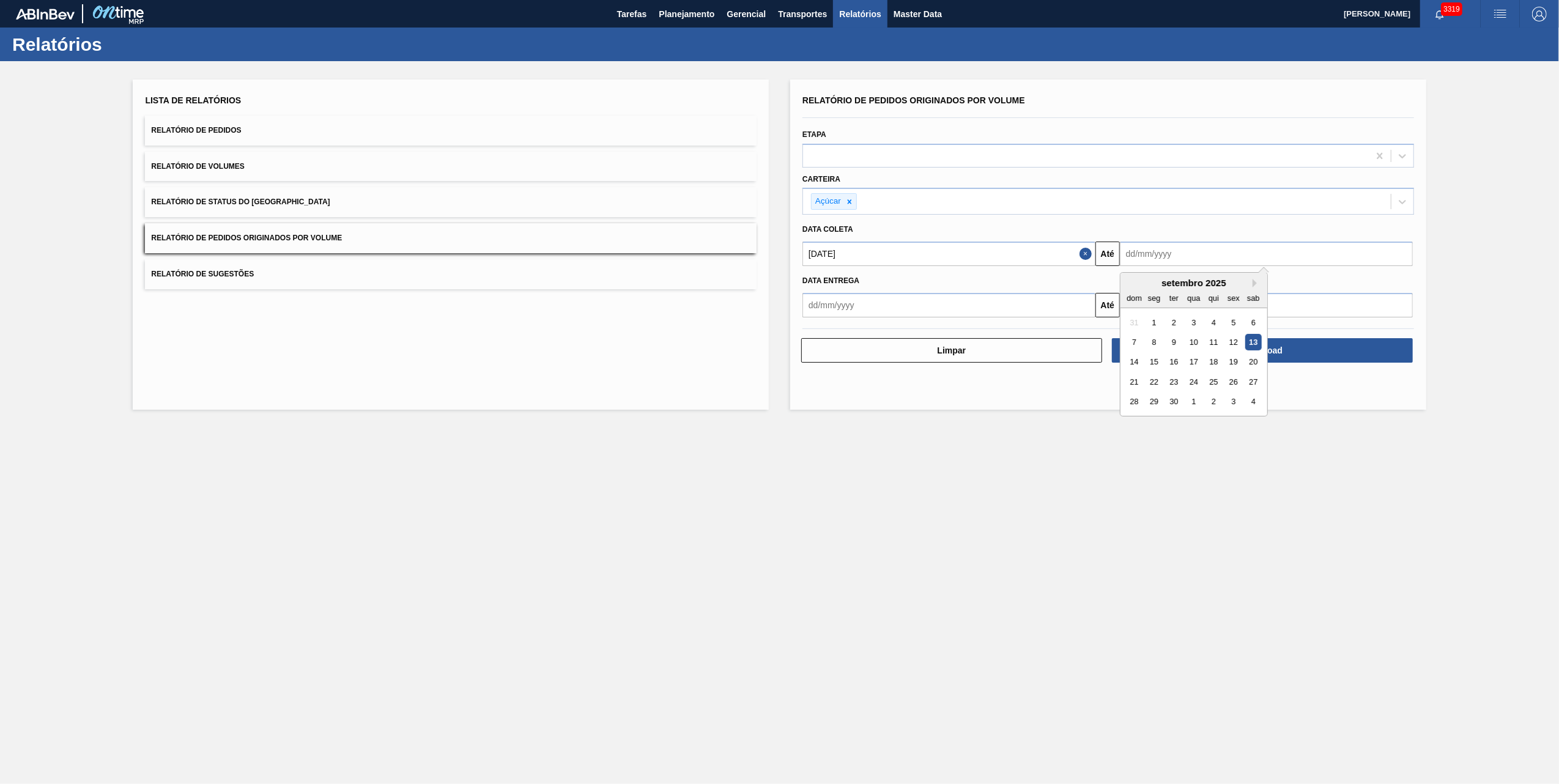
click at [1178, 243] on input "text" at bounding box center [1266, 254] width 293 height 25
click at [1137, 362] on div "14" at bounding box center [1133, 362] width 16 height 16
type input "[DATE]"
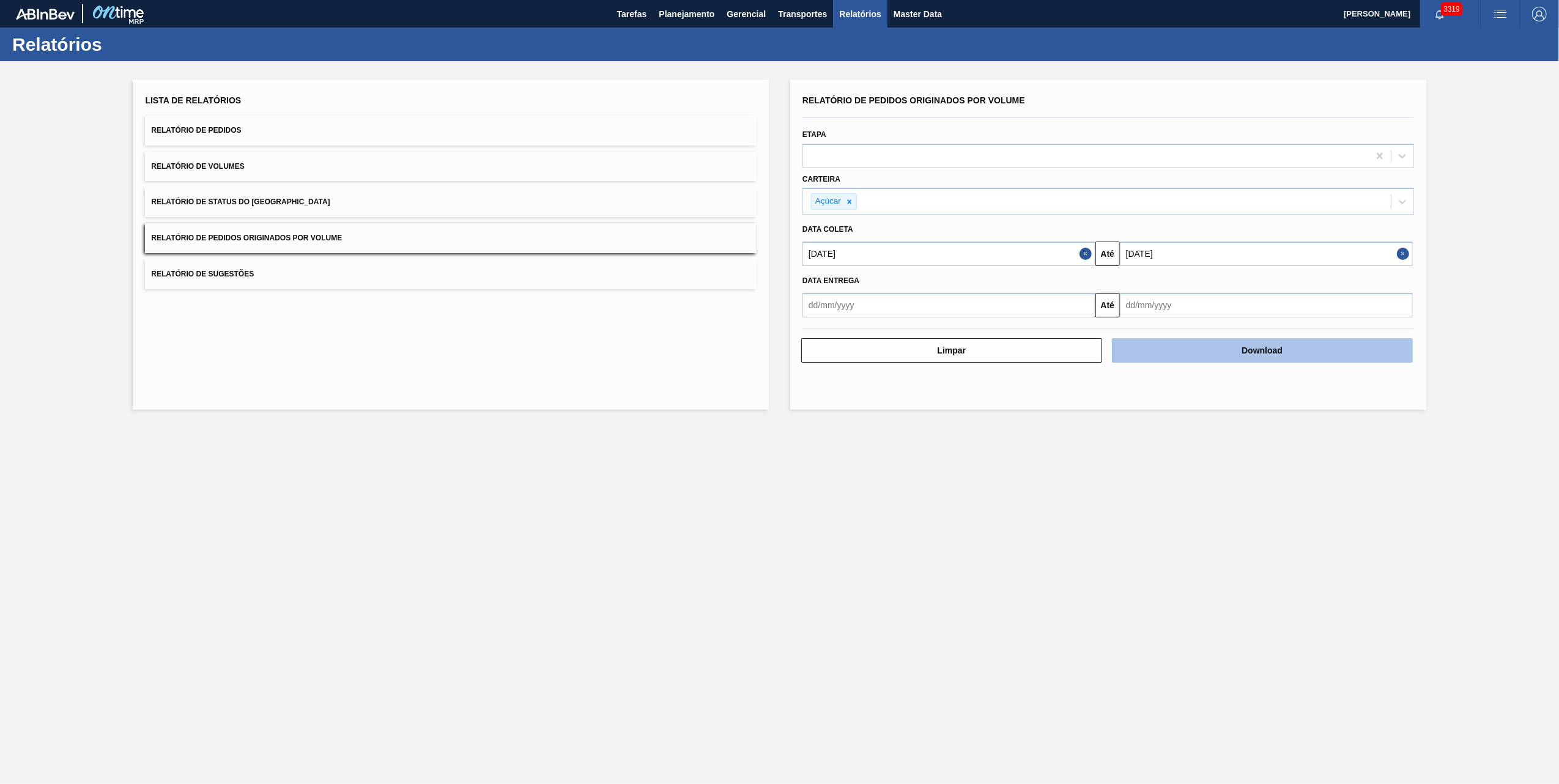
click at [1216, 345] on button "Download" at bounding box center [1262, 350] width 301 height 25
click at [662, 22] on button "Planejamento" at bounding box center [686, 14] width 68 height 27
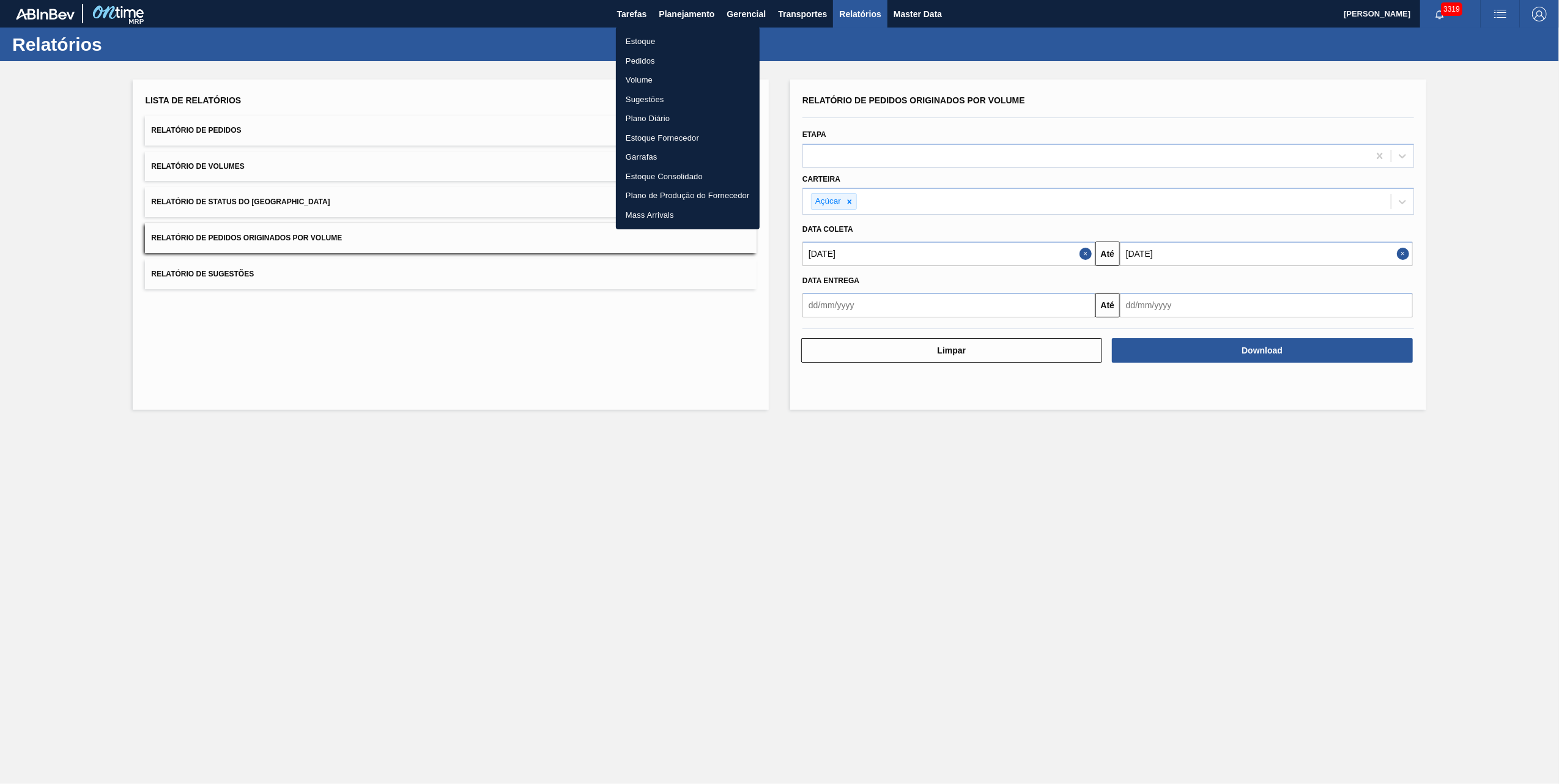
click at [647, 60] on li "Pedidos" at bounding box center [687, 60] width 144 height 20
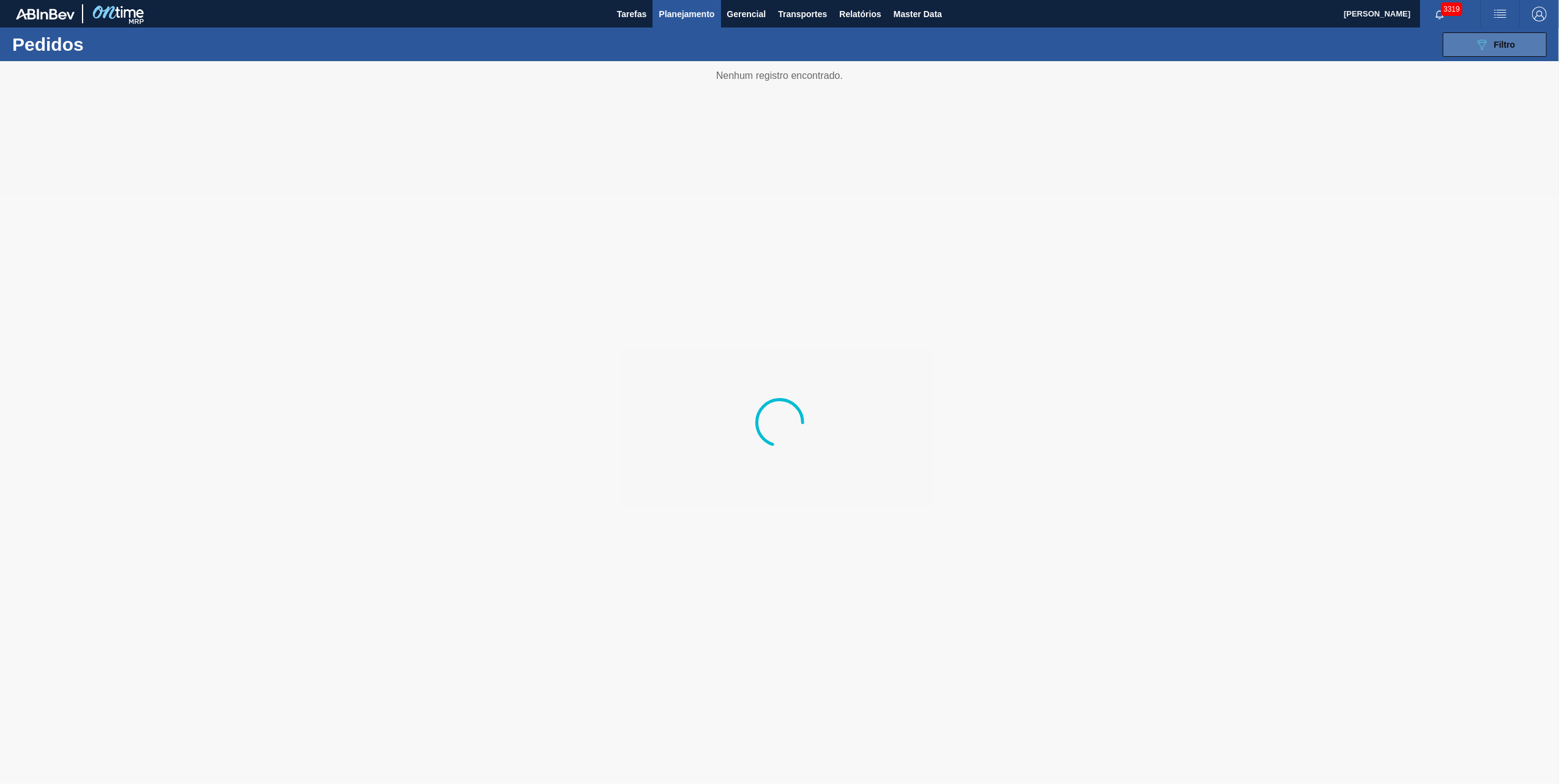
click at [1488, 40] on icon "089F7B8B-B2A5-4AFE-B5C0-19BA573D28AC" at bounding box center [1482, 44] width 14 height 14
click at [1295, 140] on div at bounding box center [779, 422] width 1559 height 723
click at [1298, 140] on div at bounding box center [779, 422] width 1559 height 723
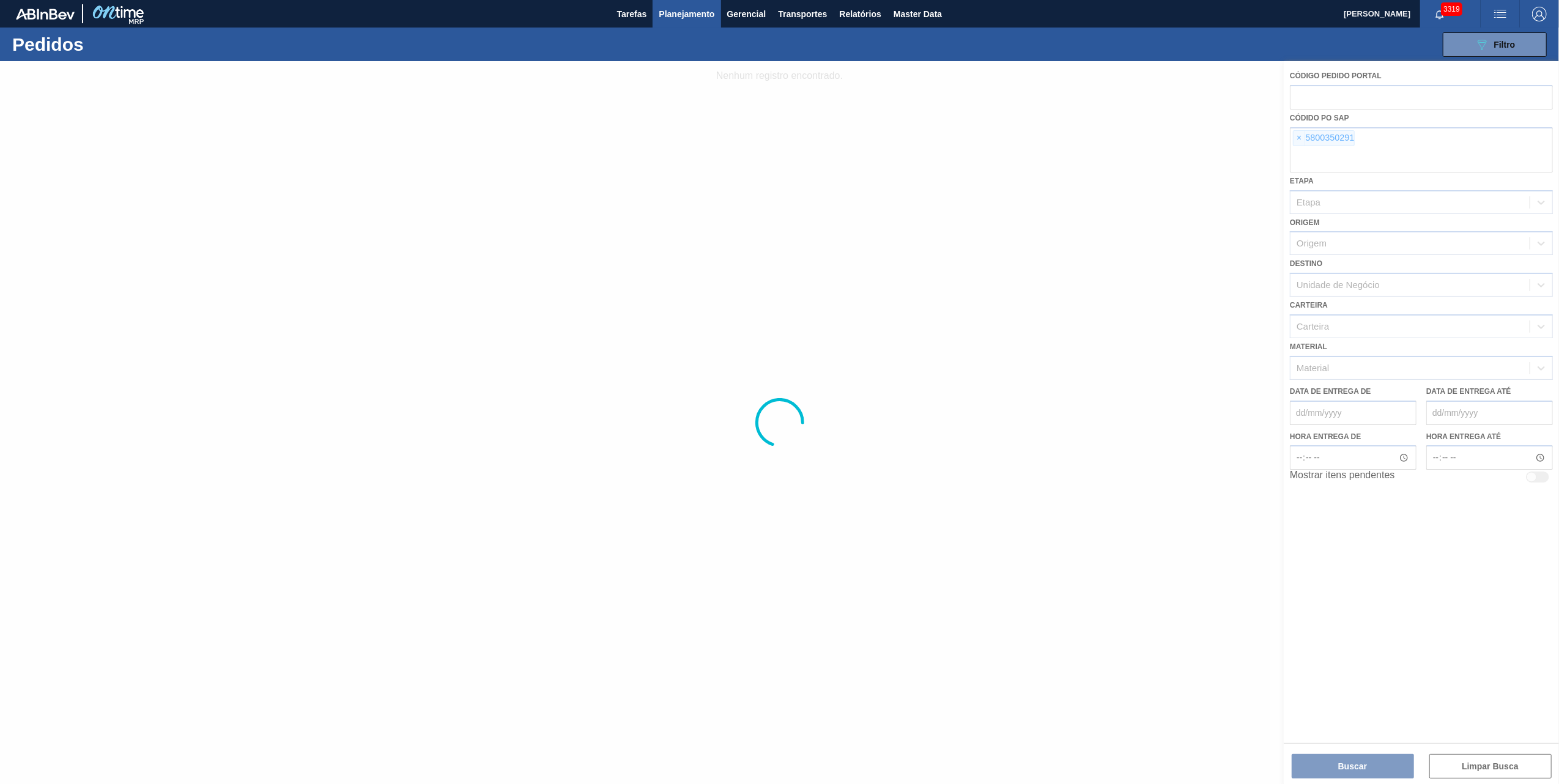
click at [1298, 140] on div at bounding box center [779, 422] width 1559 height 723
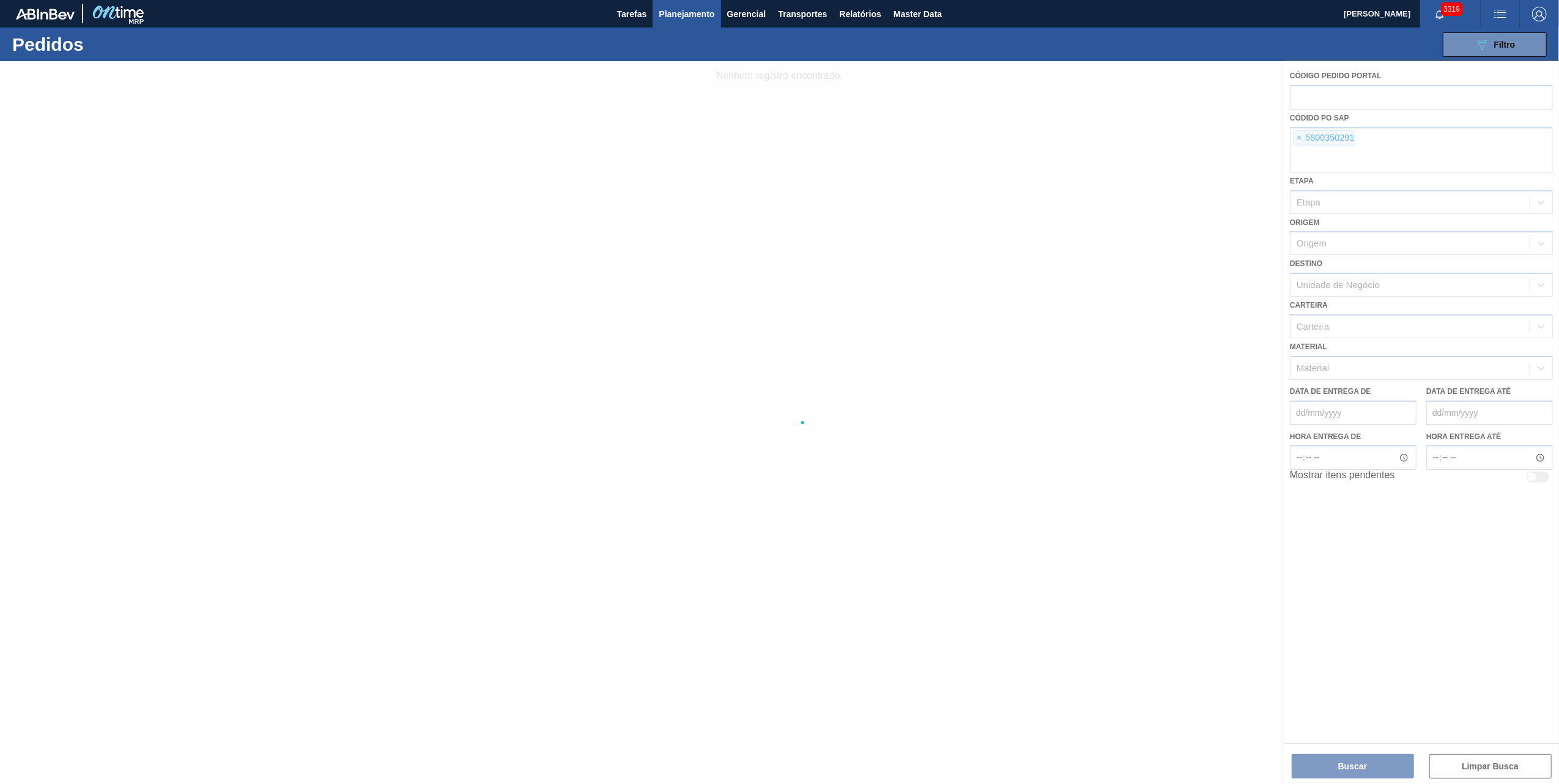
click at [1298, 140] on div at bounding box center [779, 422] width 1559 height 723
click at [1299, 140] on span "×" at bounding box center [1299, 138] width 12 height 14
click at [1299, 149] on input "text" at bounding box center [1421, 160] width 263 height 23
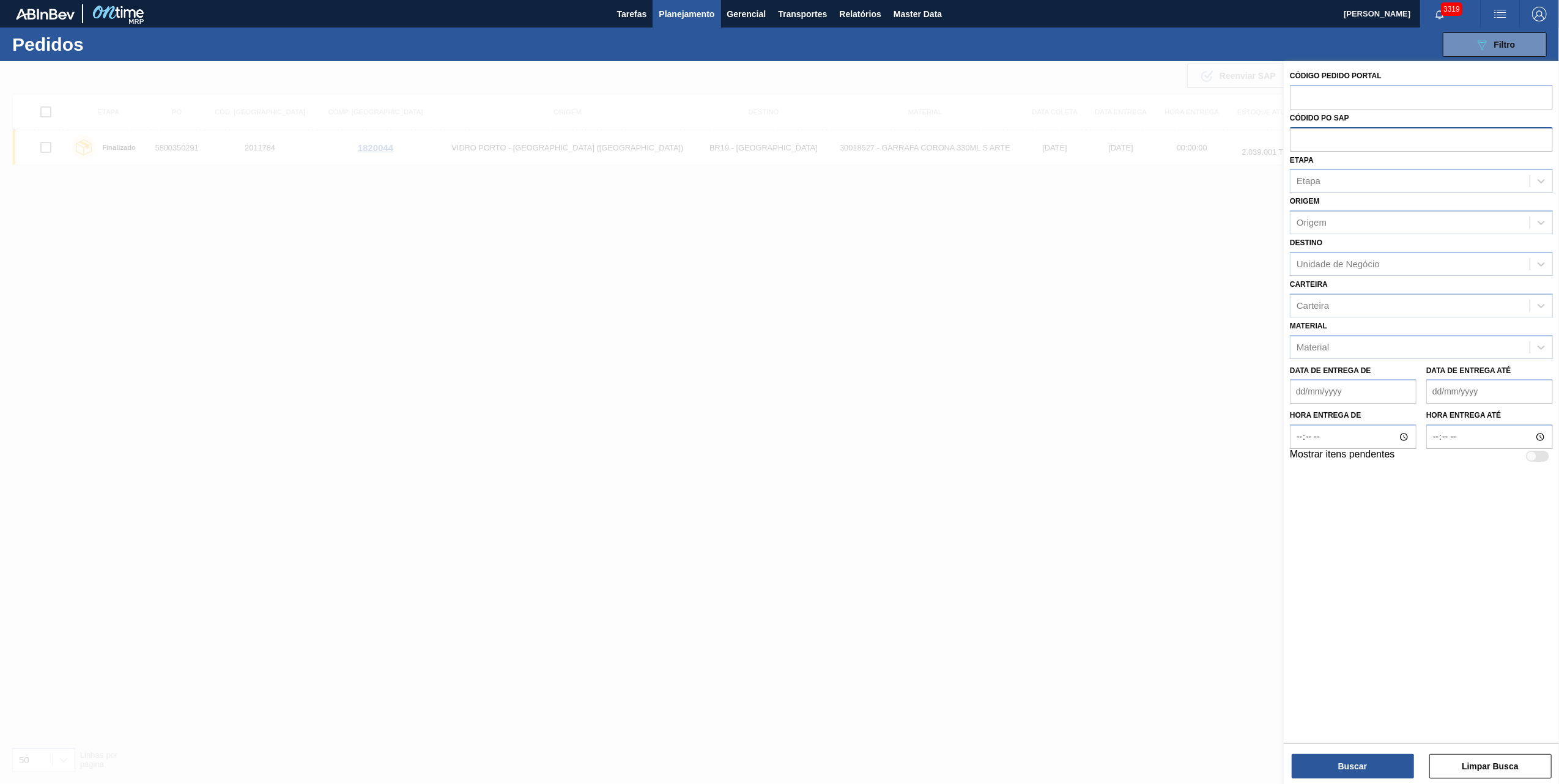
paste input "text"
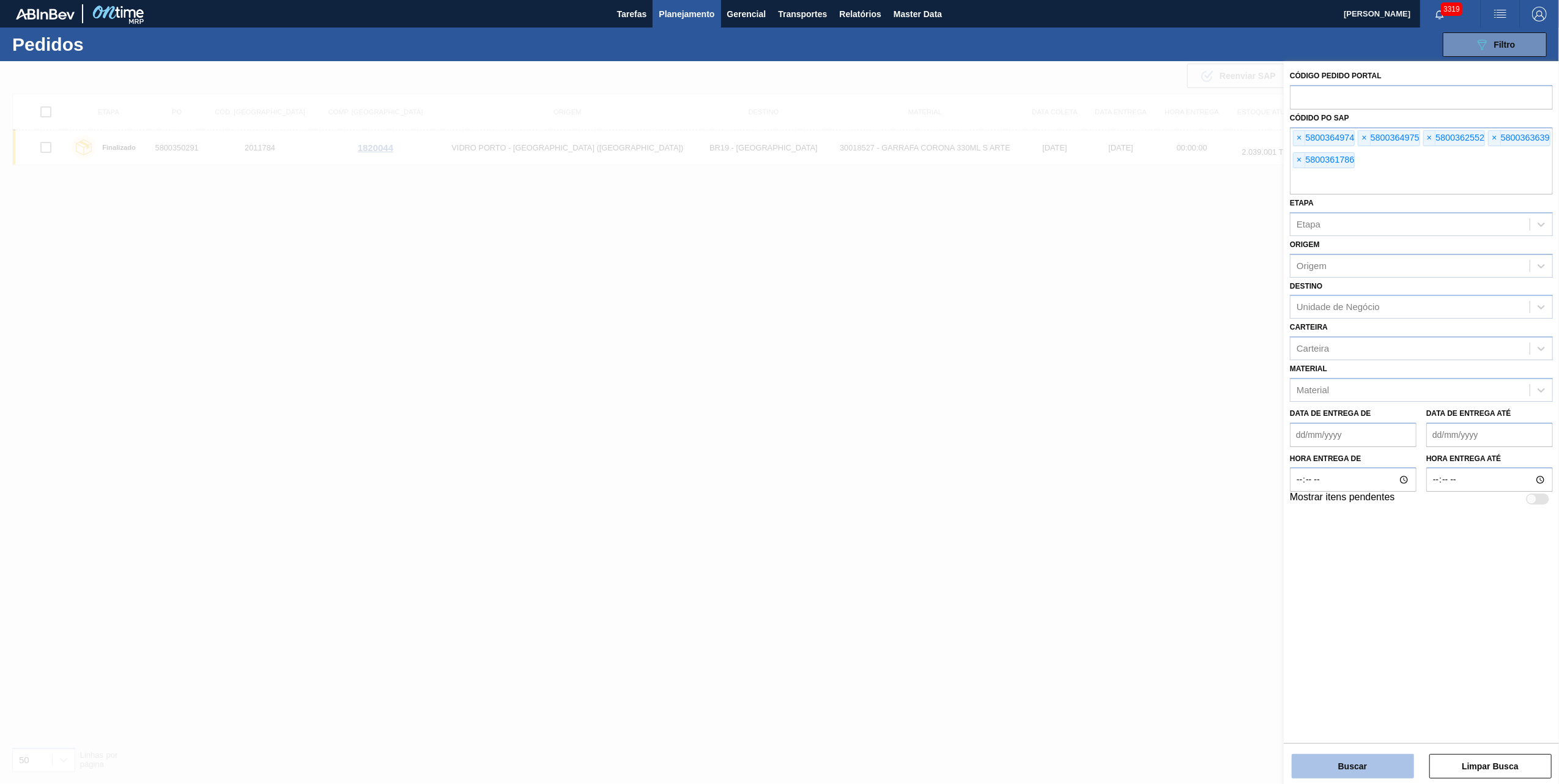
click at [1348, 761] on button "Buscar" at bounding box center [1353, 766] width 123 height 25
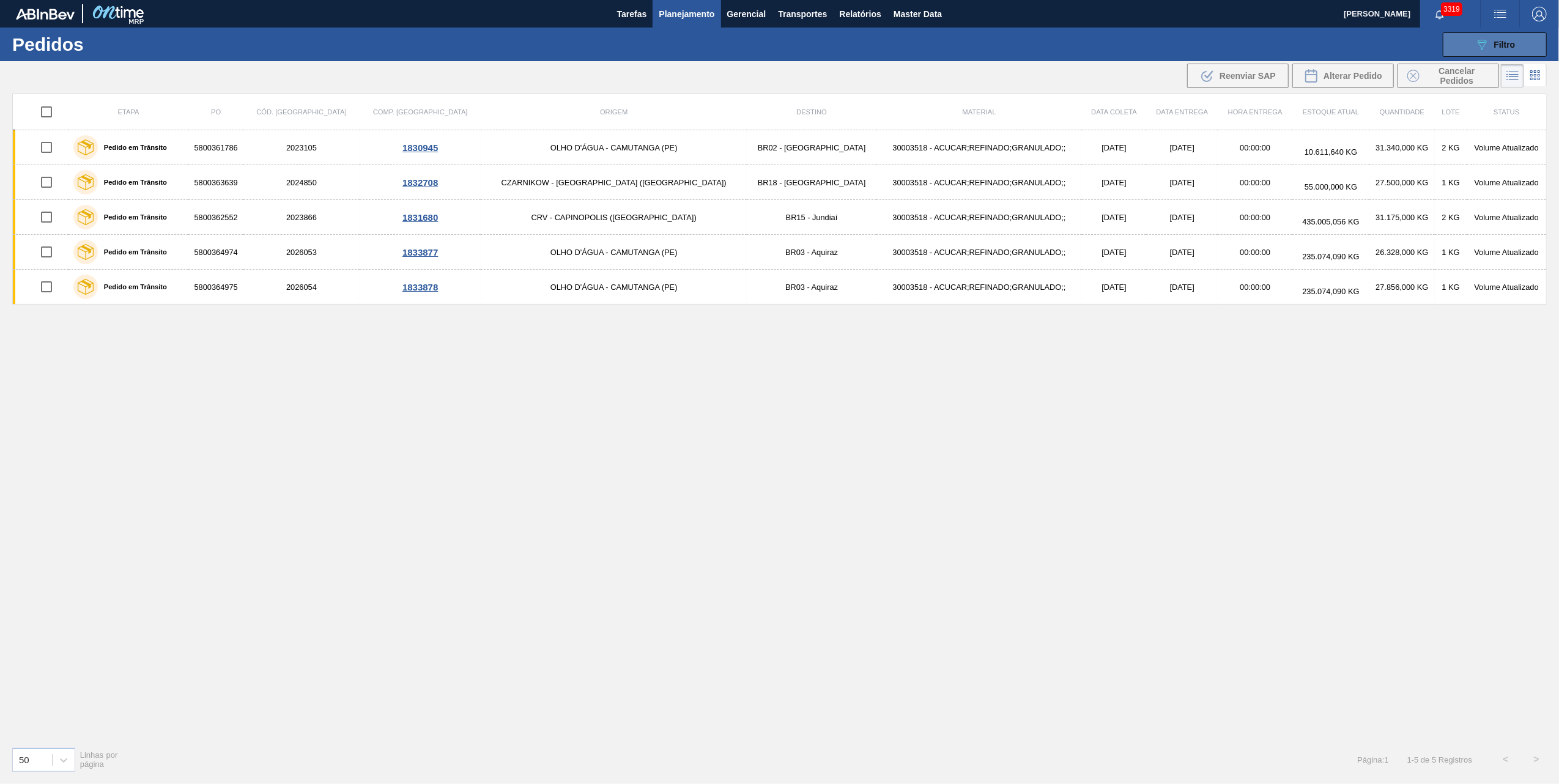
click at [1469, 47] on button "089F7B8B-B2A5-4AFE-B5C0-19BA573D28AC Filtro" at bounding box center [1494, 44] width 104 height 25
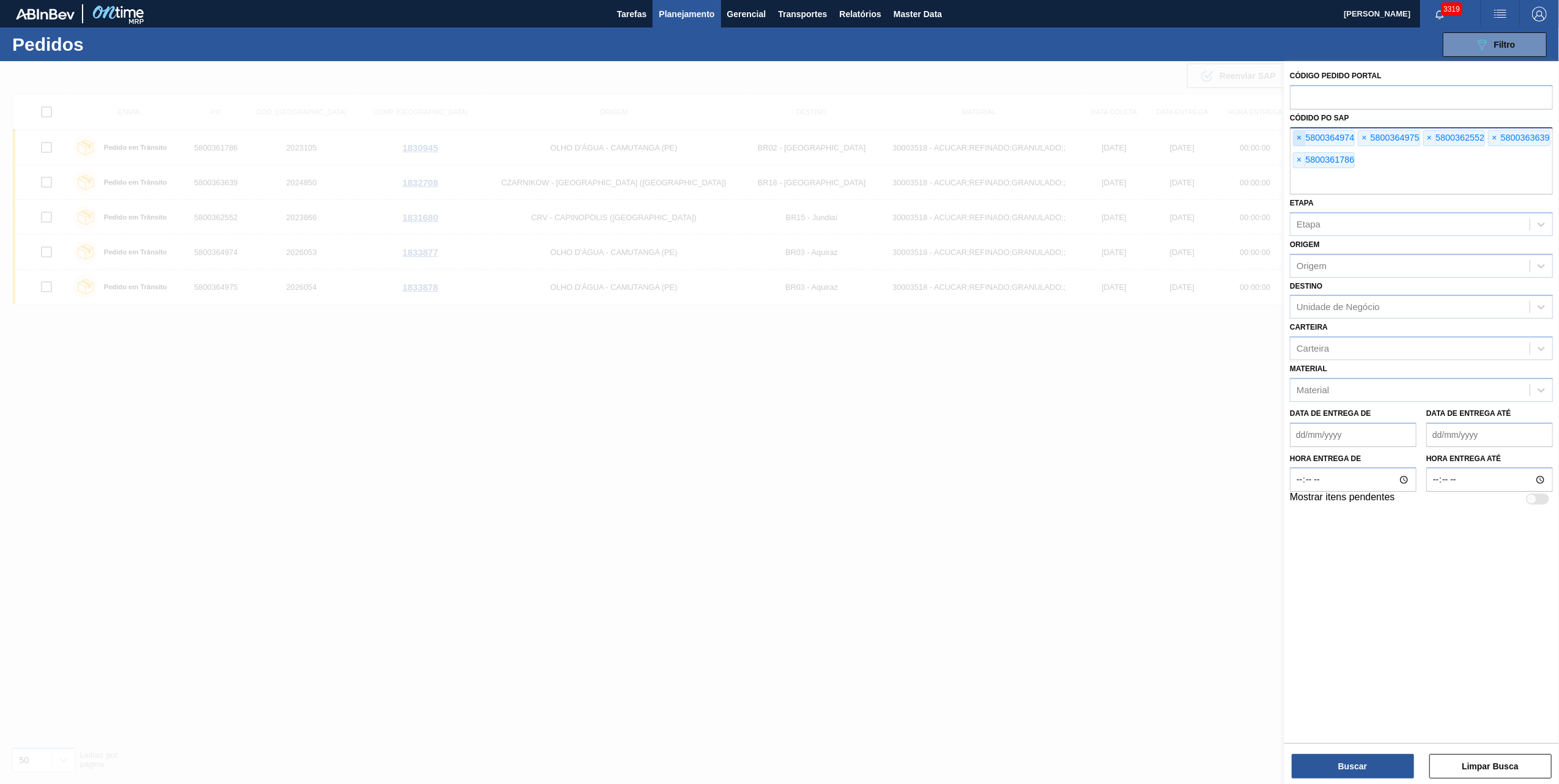
click at [1298, 133] on span "×" at bounding box center [1299, 138] width 12 height 14
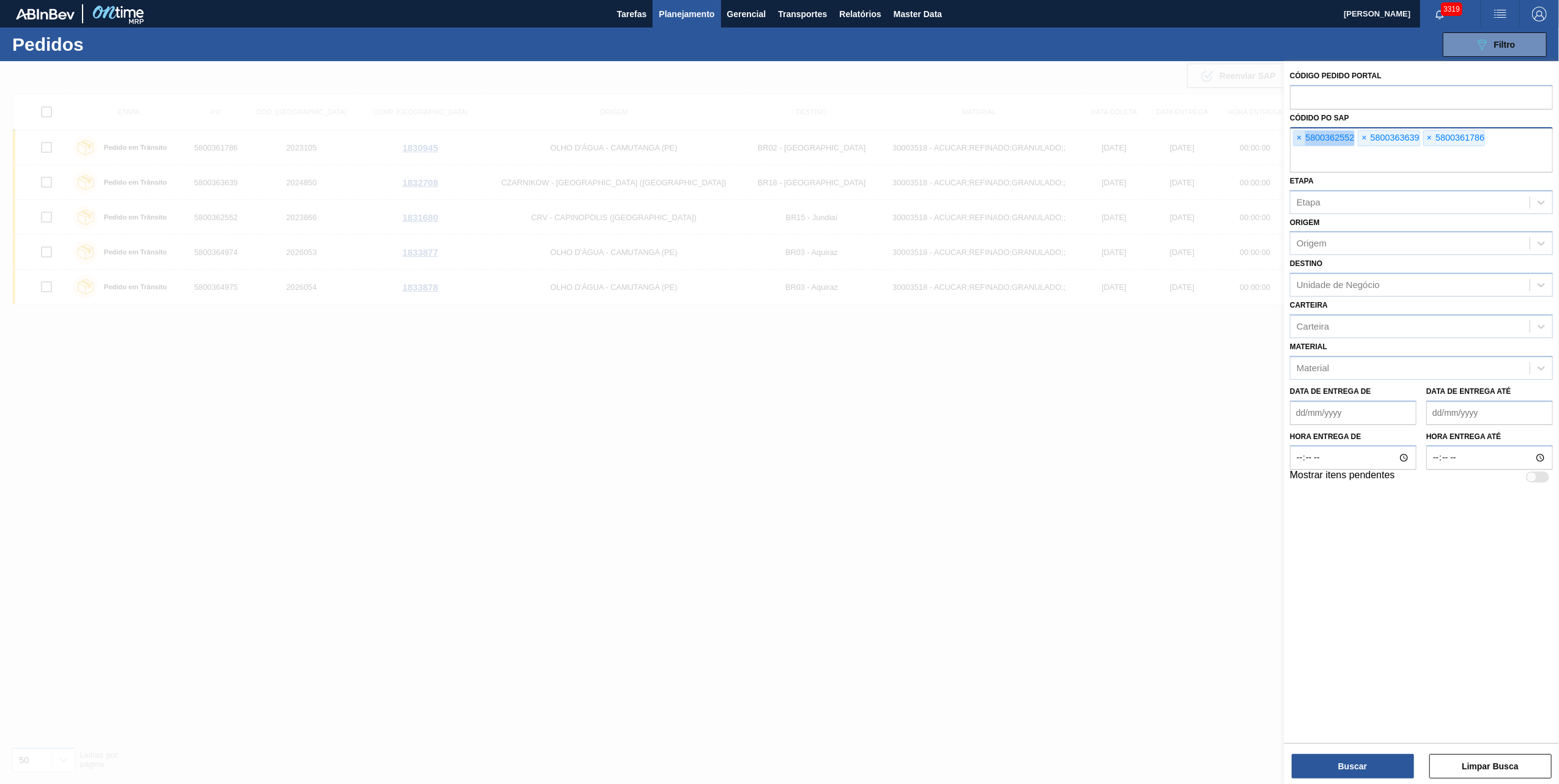
click at [1298, 133] on span "×" at bounding box center [1299, 138] width 12 height 14
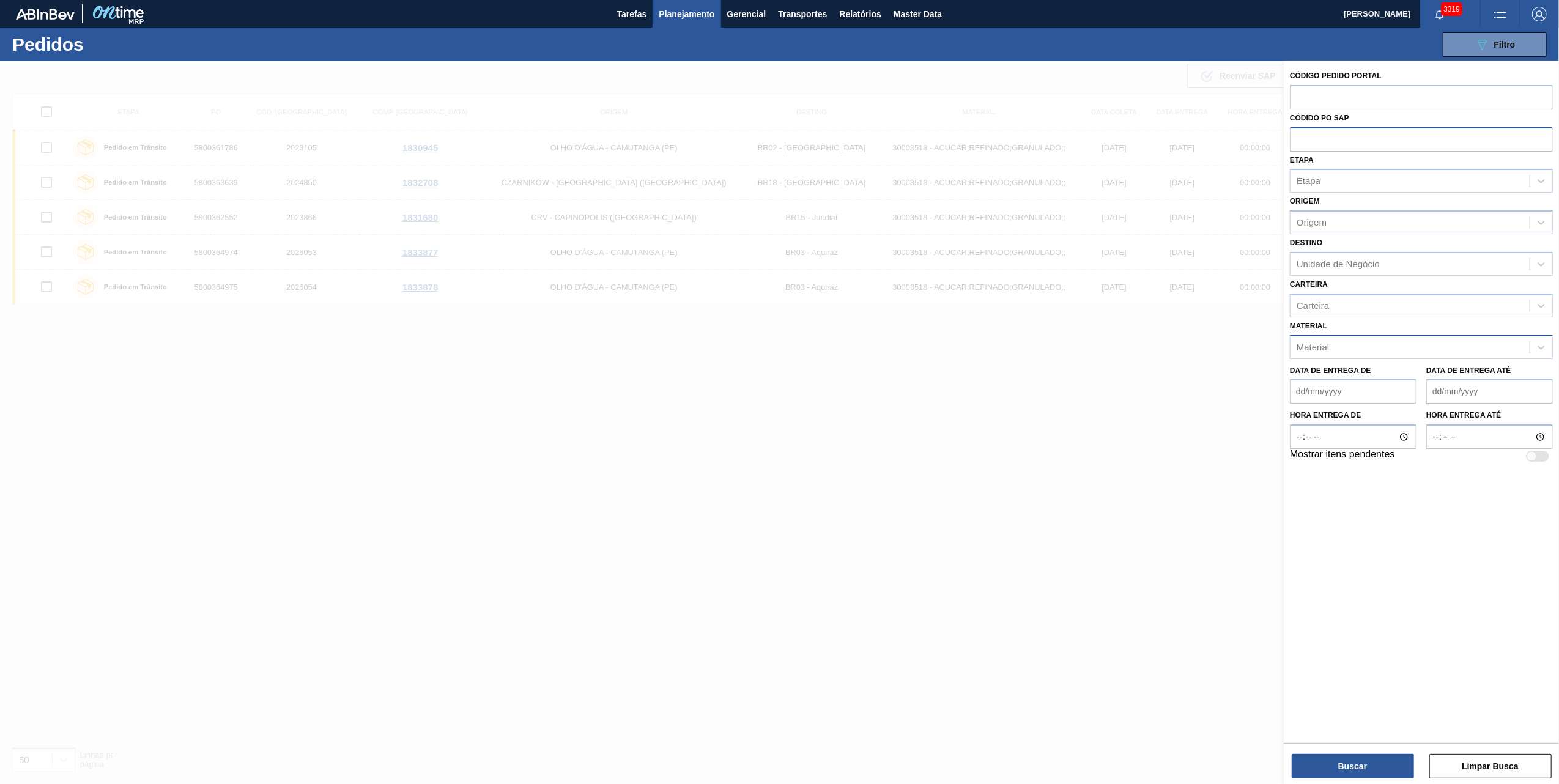
paste input "5800363608"
type input "5800363608"
click at [1403, 768] on button "Buscar" at bounding box center [1353, 766] width 123 height 25
